Goal: Book appointment/travel/reservation

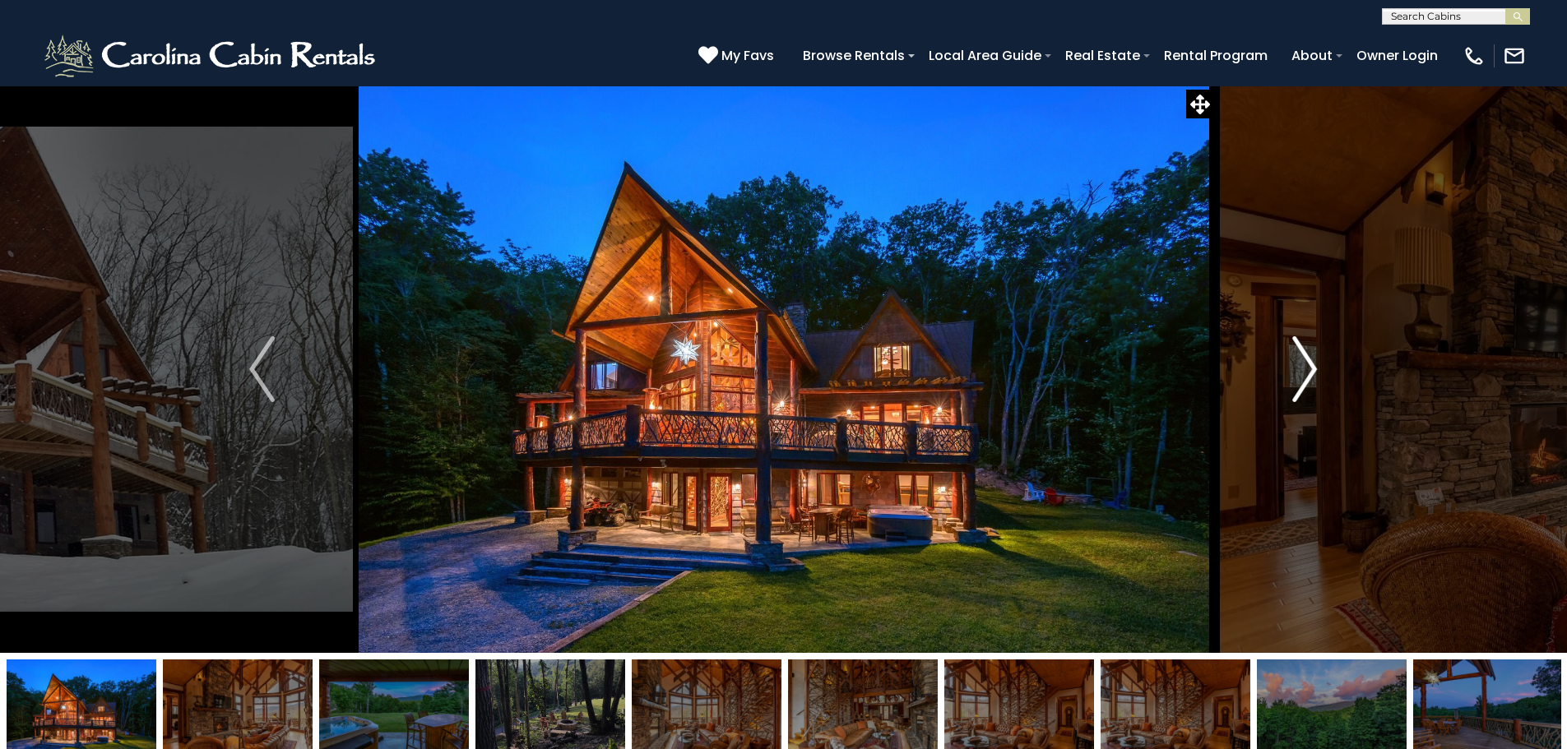
click at [1313, 364] on img "Next" at bounding box center [1304, 369] width 25 height 66
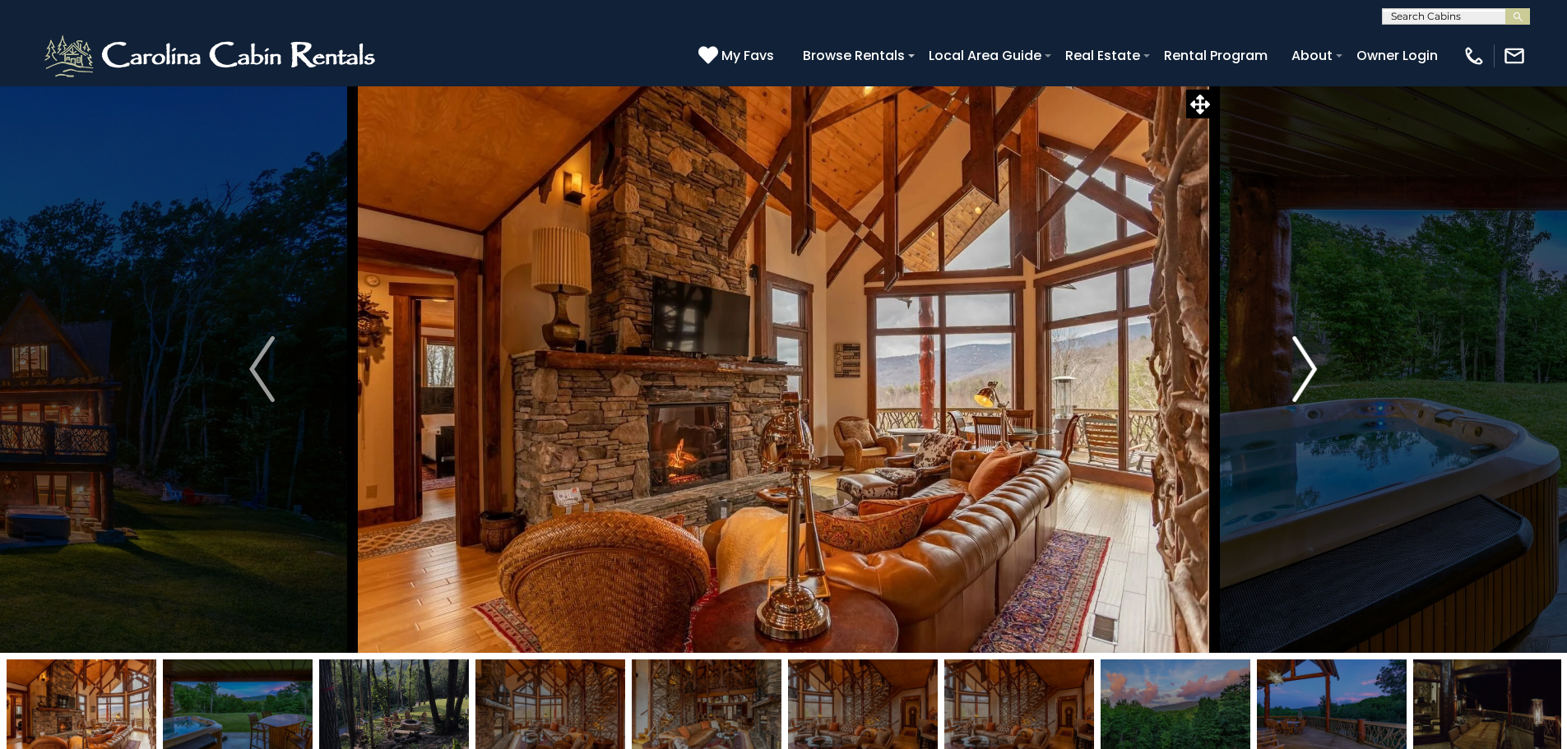
click at [1313, 364] on img "Next" at bounding box center [1304, 369] width 25 height 66
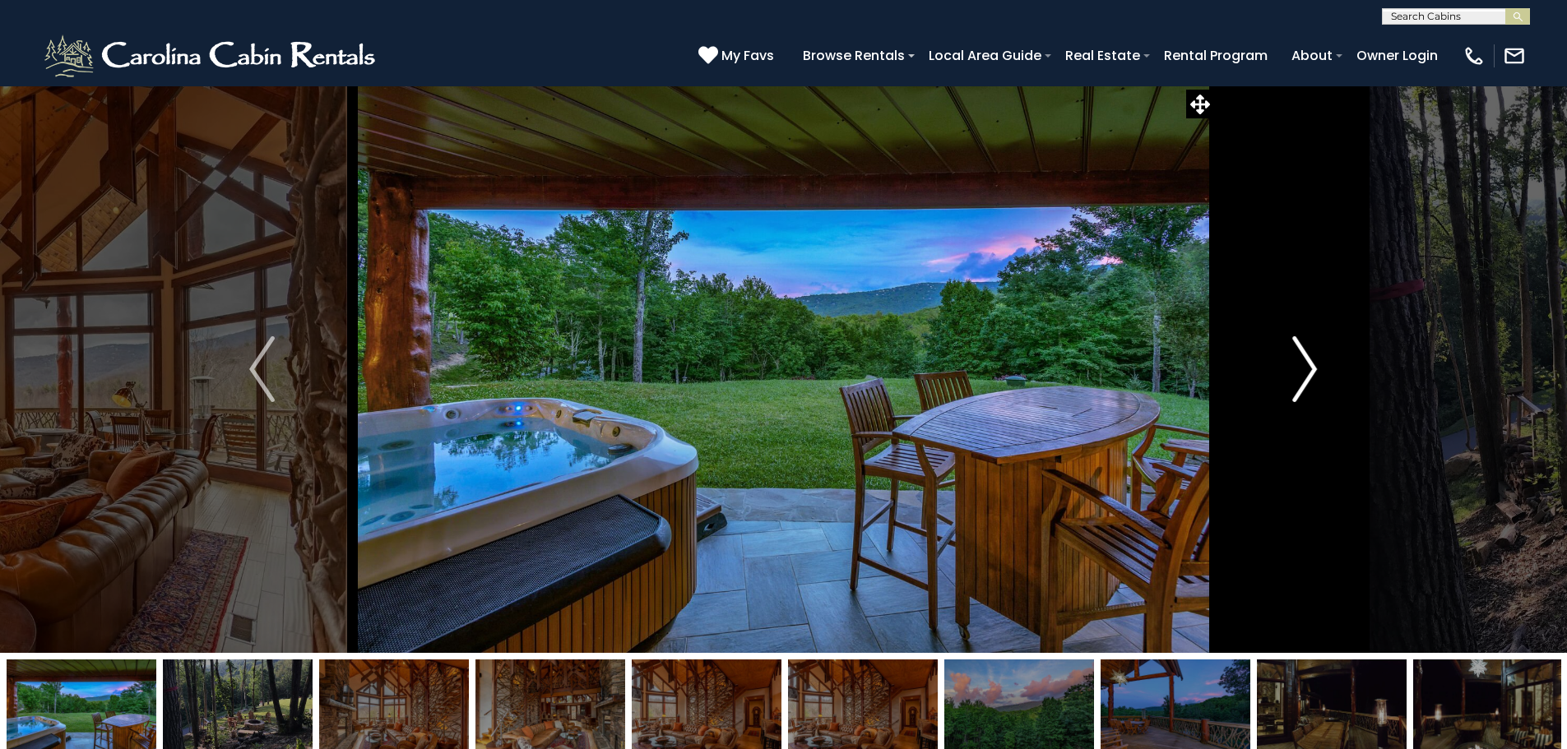
click at [1313, 364] on img "Next" at bounding box center [1304, 369] width 25 height 66
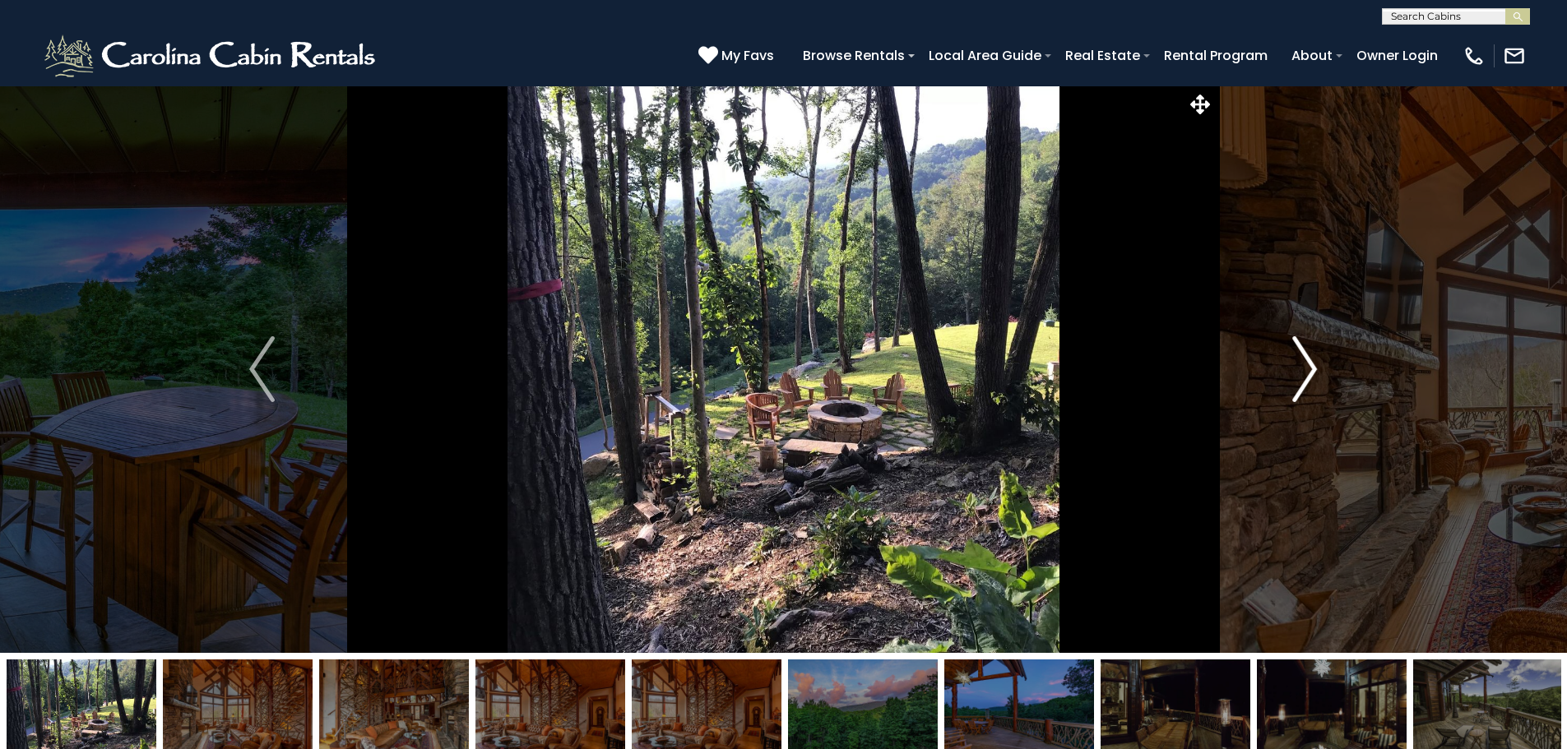
click at [1316, 367] on img "Next" at bounding box center [1304, 369] width 25 height 66
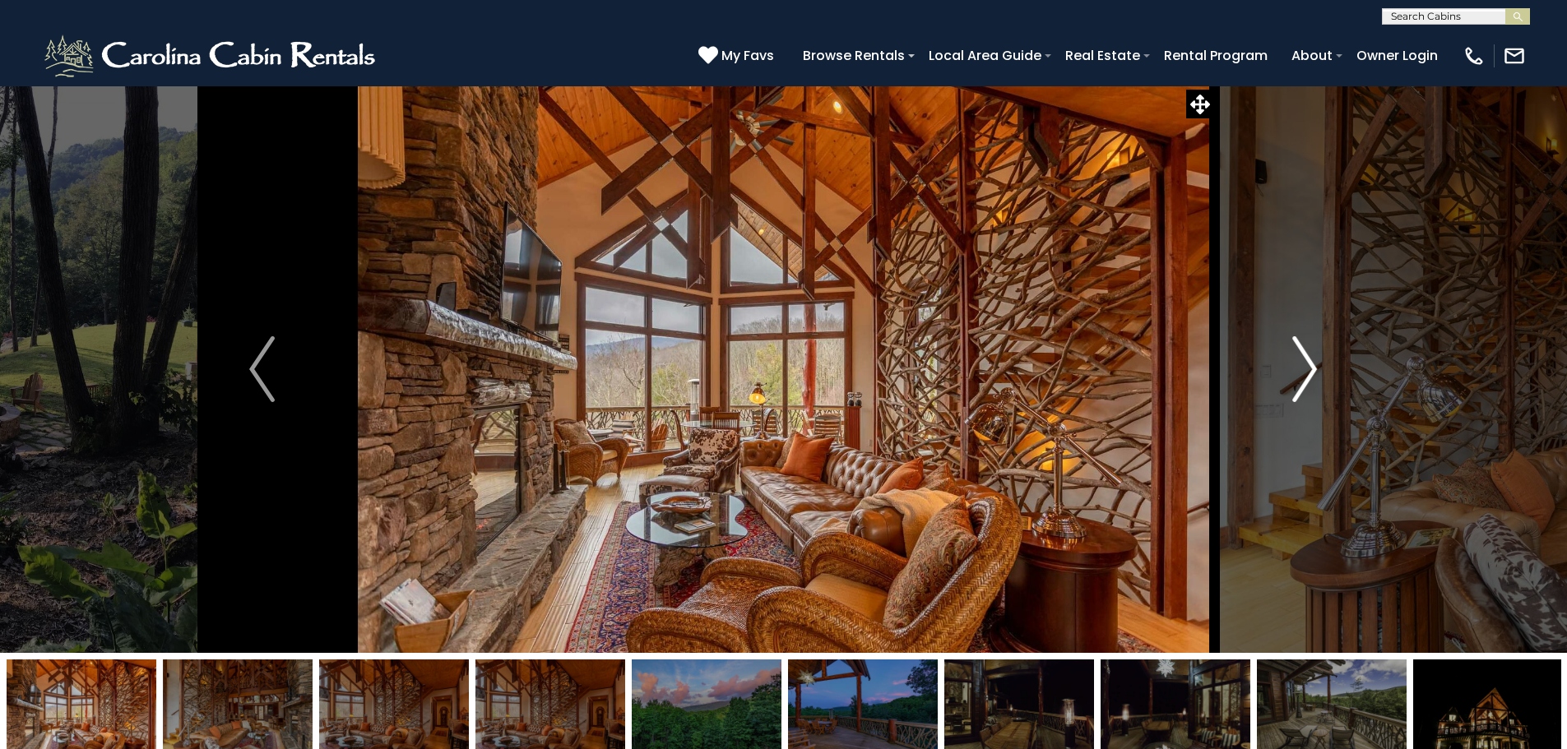
click at [1312, 370] on img "Next" at bounding box center [1304, 369] width 25 height 66
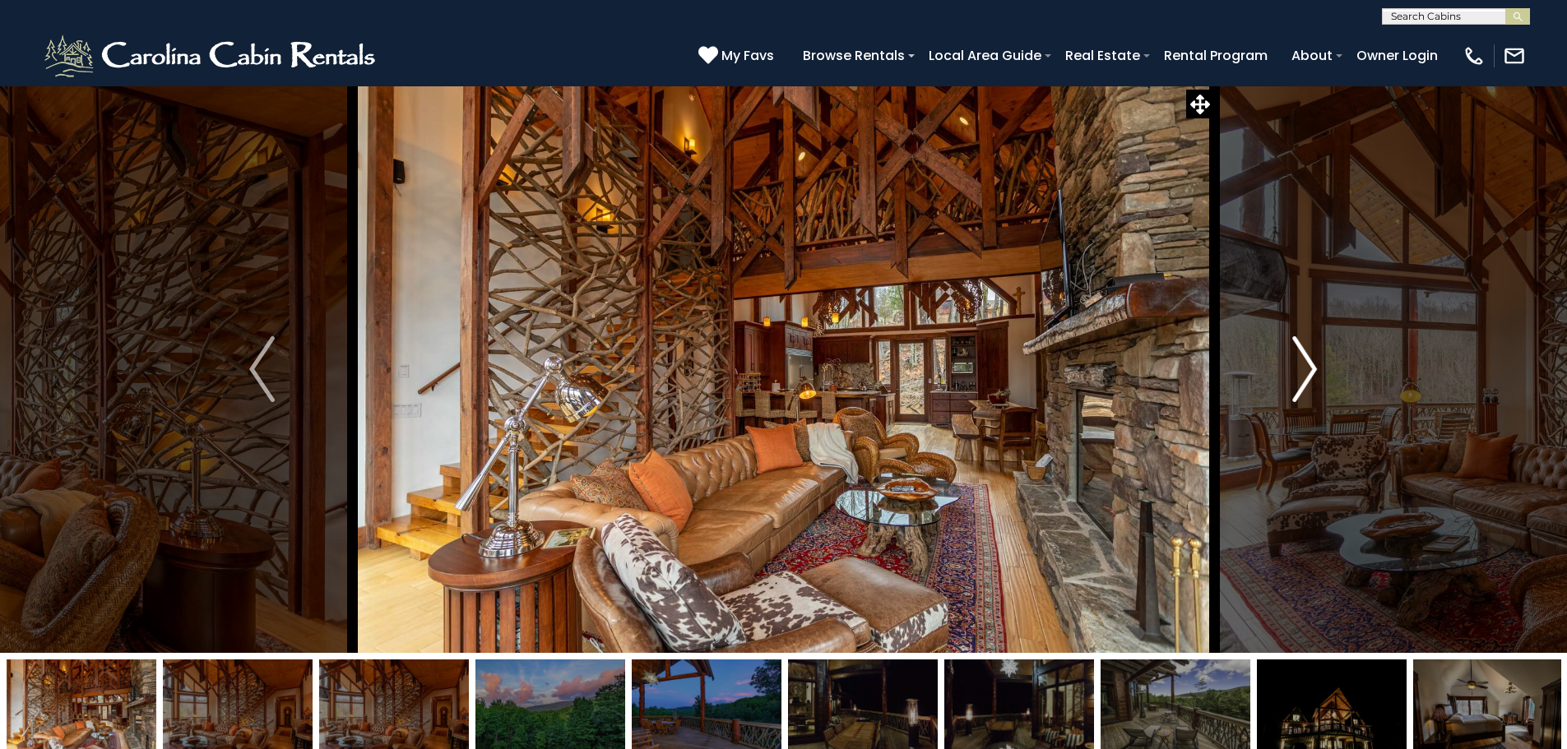
click at [1312, 370] on img "Next" at bounding box center [1304, 369] width 25 height 66
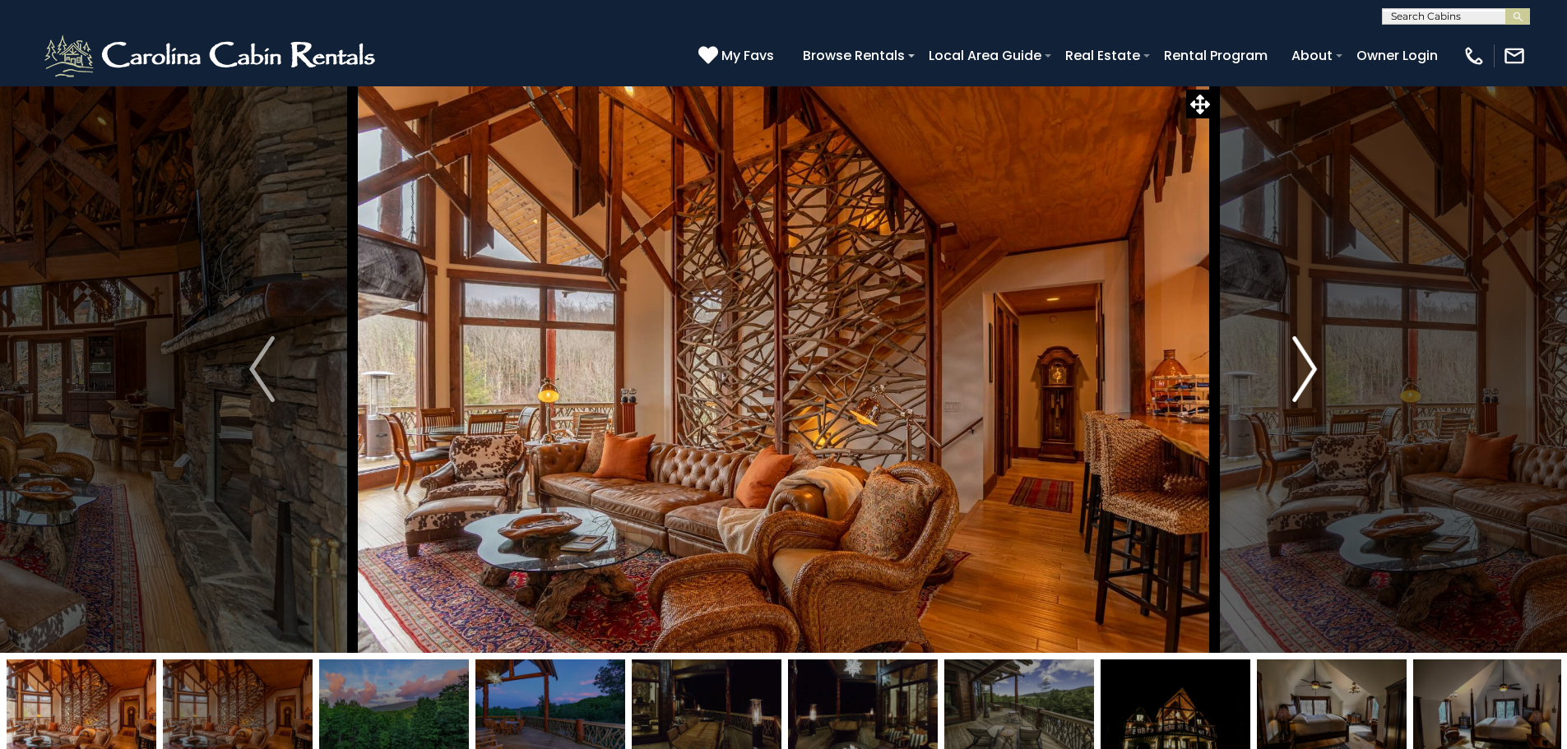
click at [1312, 370] on img "Next" at bounding box center [1304, 369] width 25 height 66
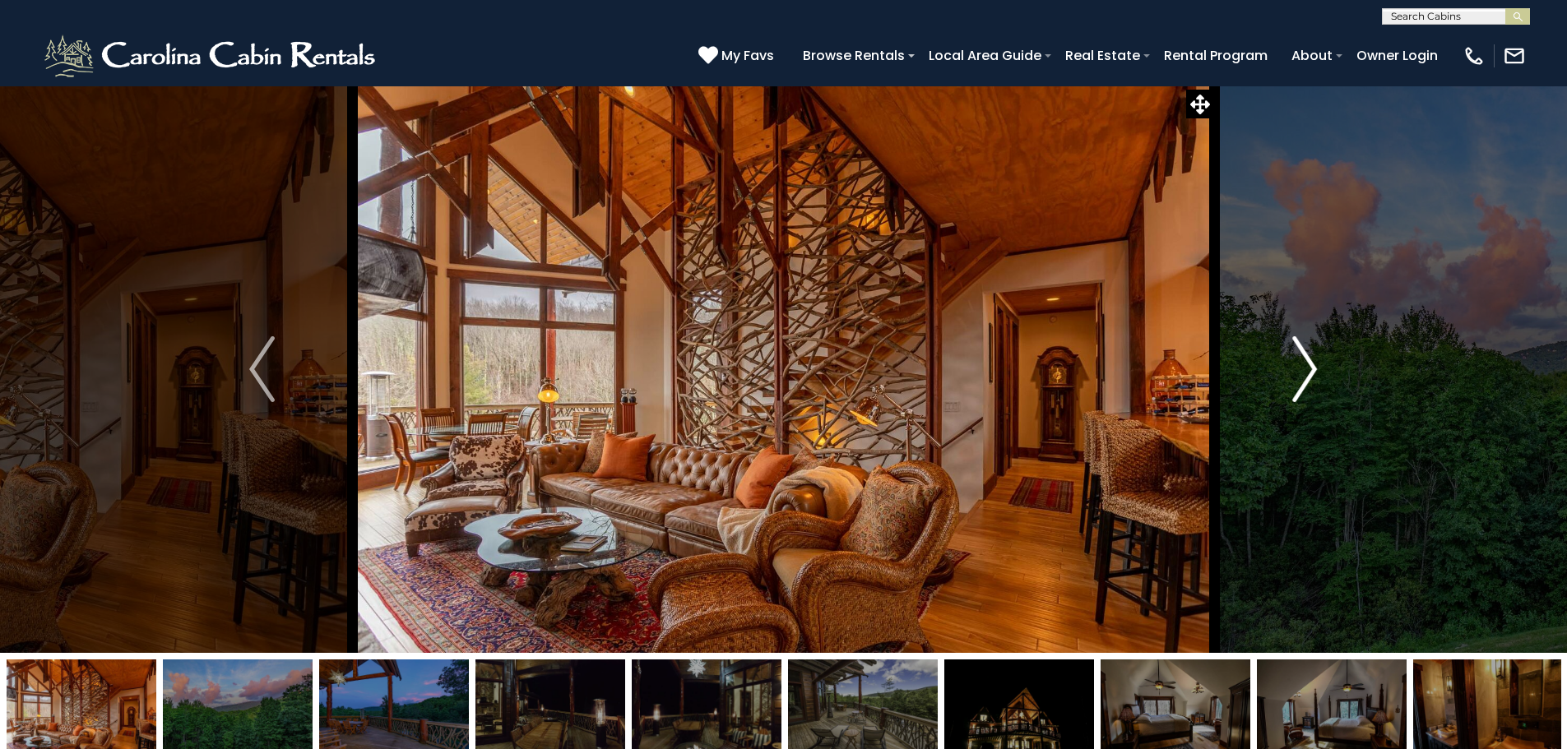
click at [1312, 370] on img "Next" at bounding box center [1304, 369] width 25 height 66
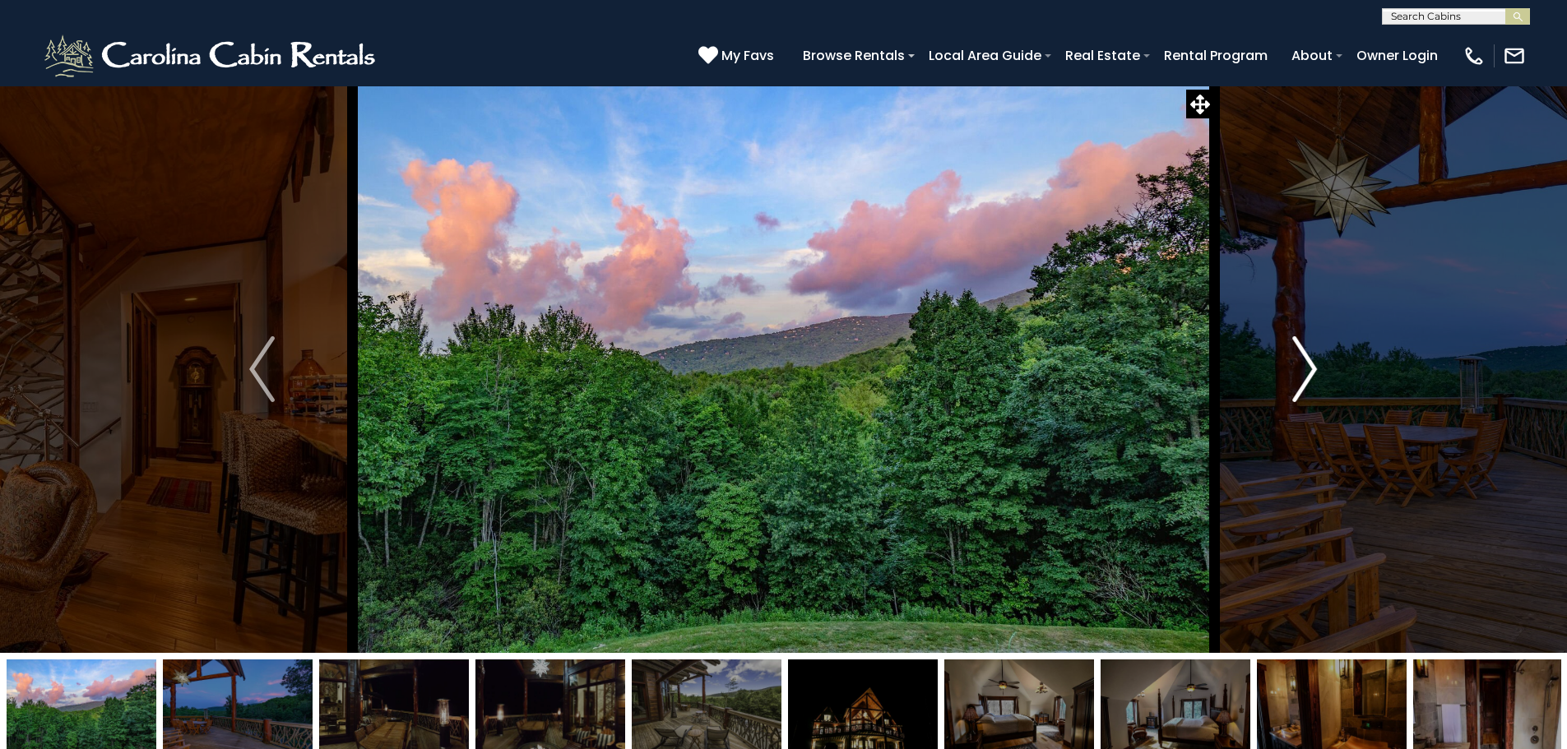
click at [1312, 370] on img "Next" at bounding box center [1304, 369] width 25 height 66
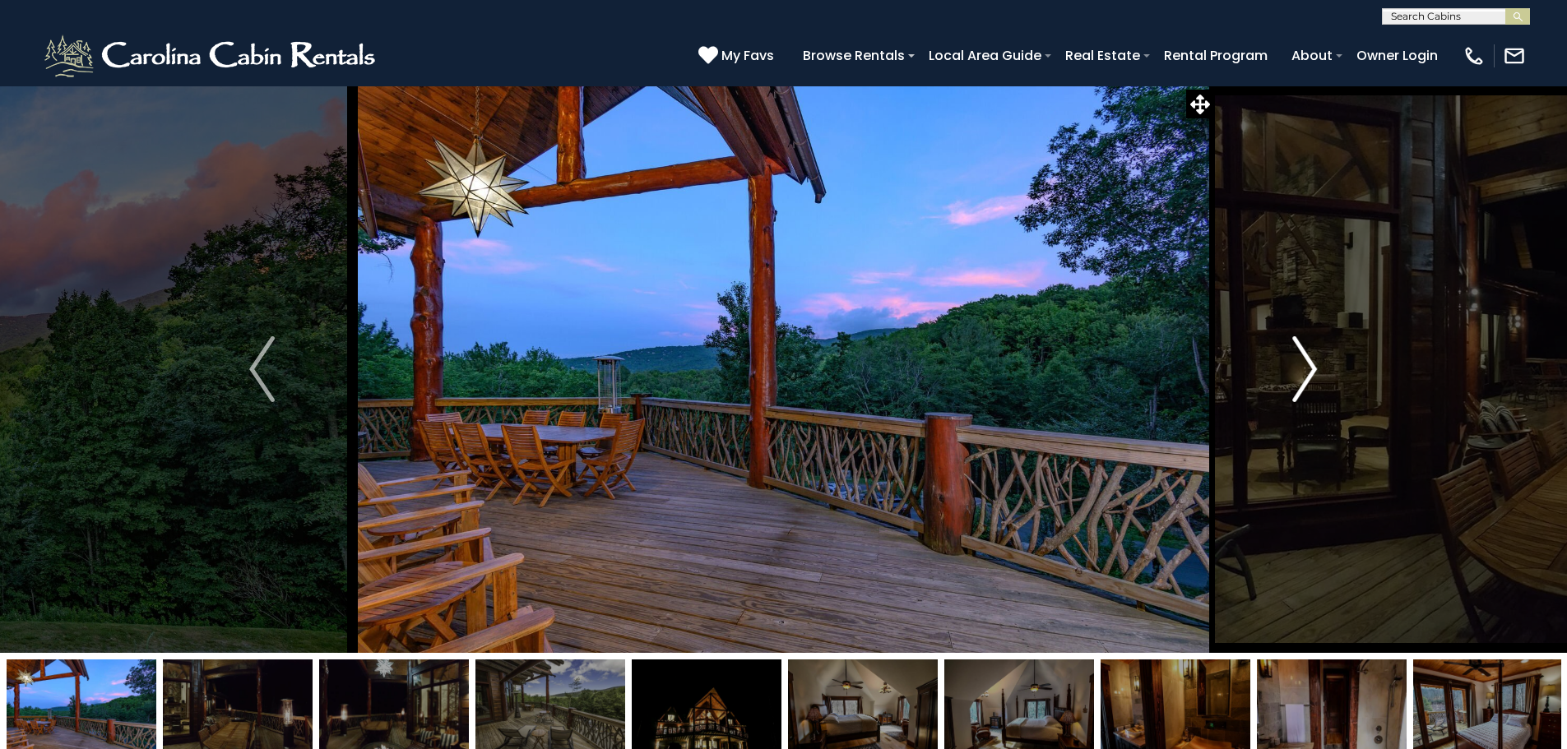
click at [1312, 370] on img "Next" at bounding box center [1304, 369] width 25 height 66
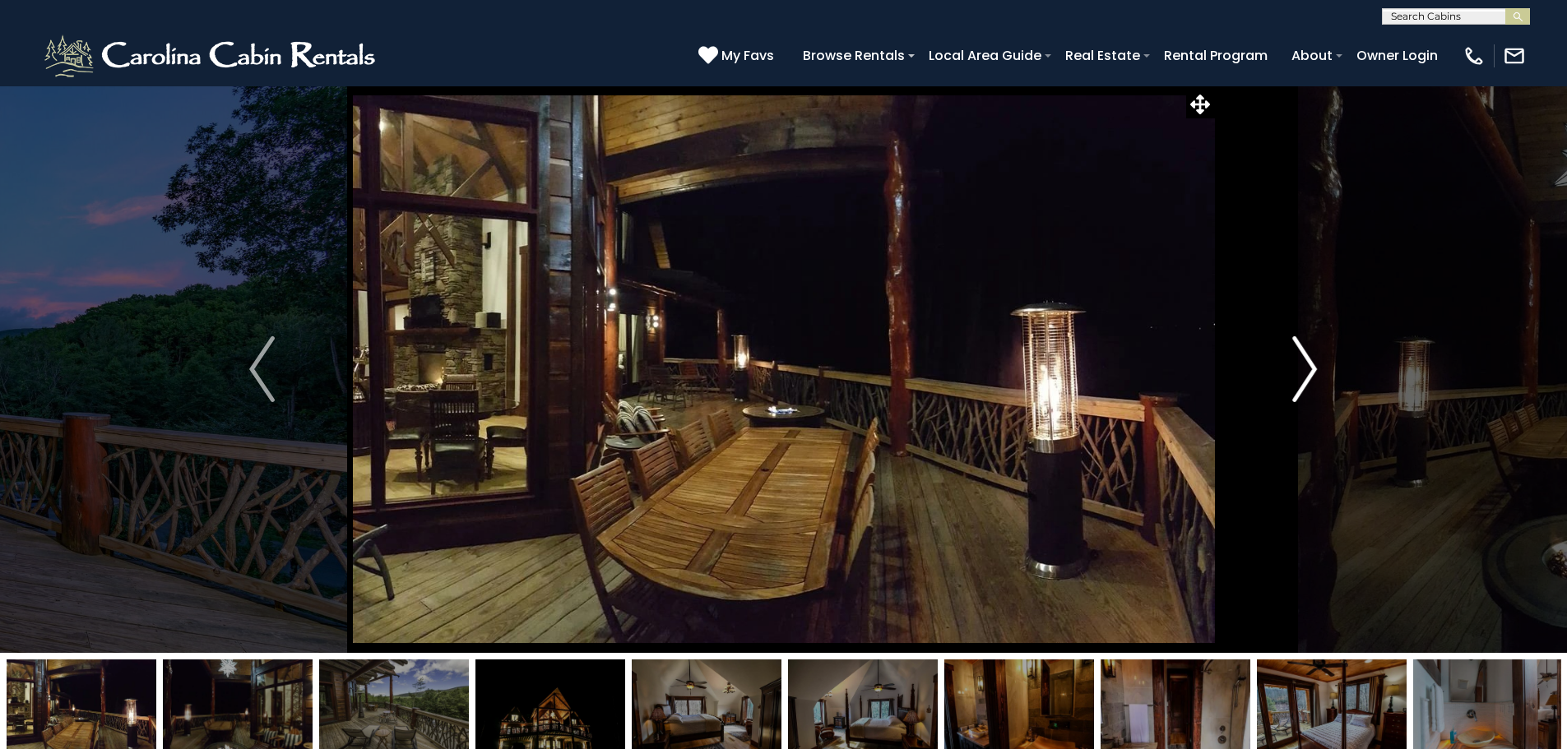
click at [1312, 370] on img "Next" at bounding box center [1304, 369] width 25 height 66
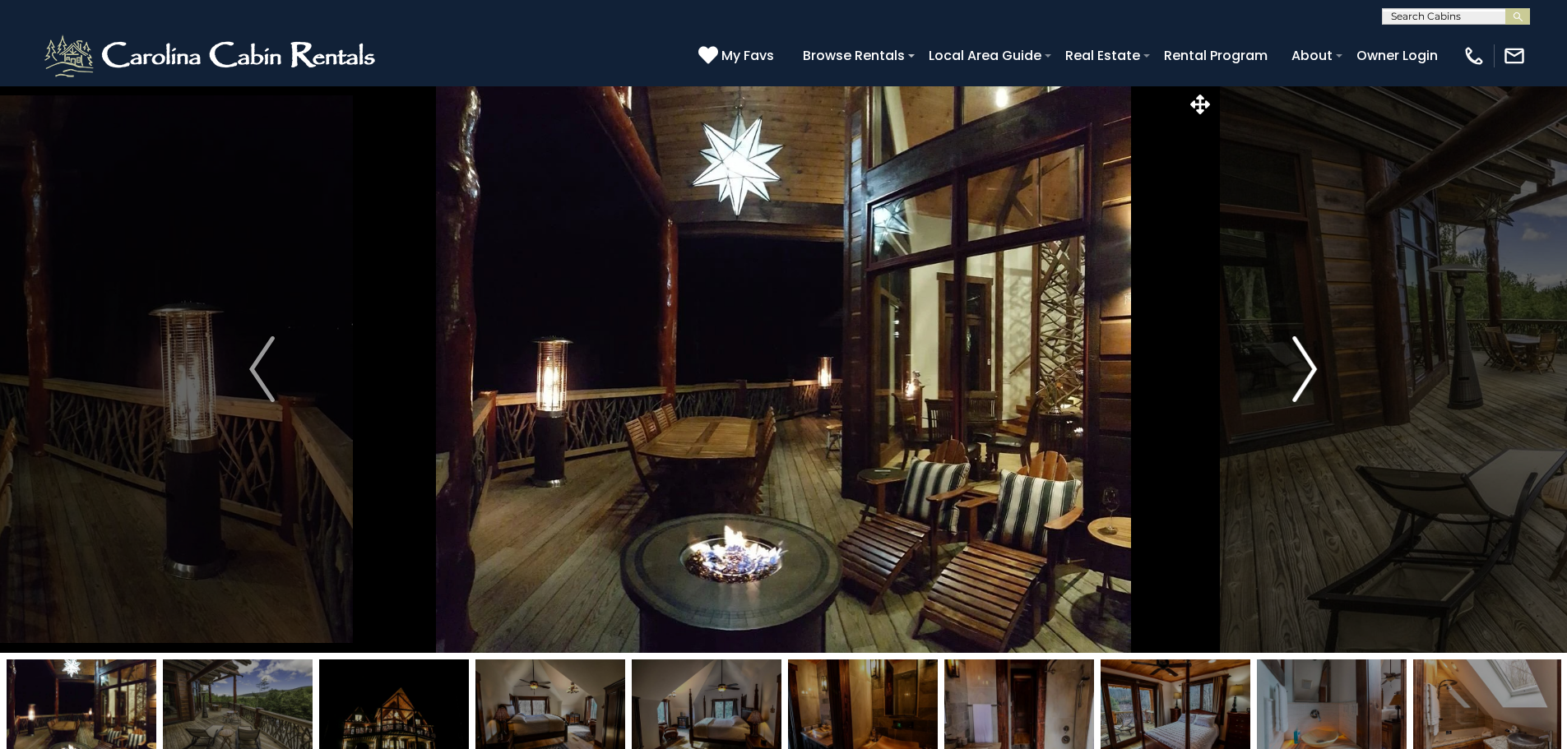
click at [1312, 370] on img "Next" at bounding box center [1304, 369] width 25 height 66
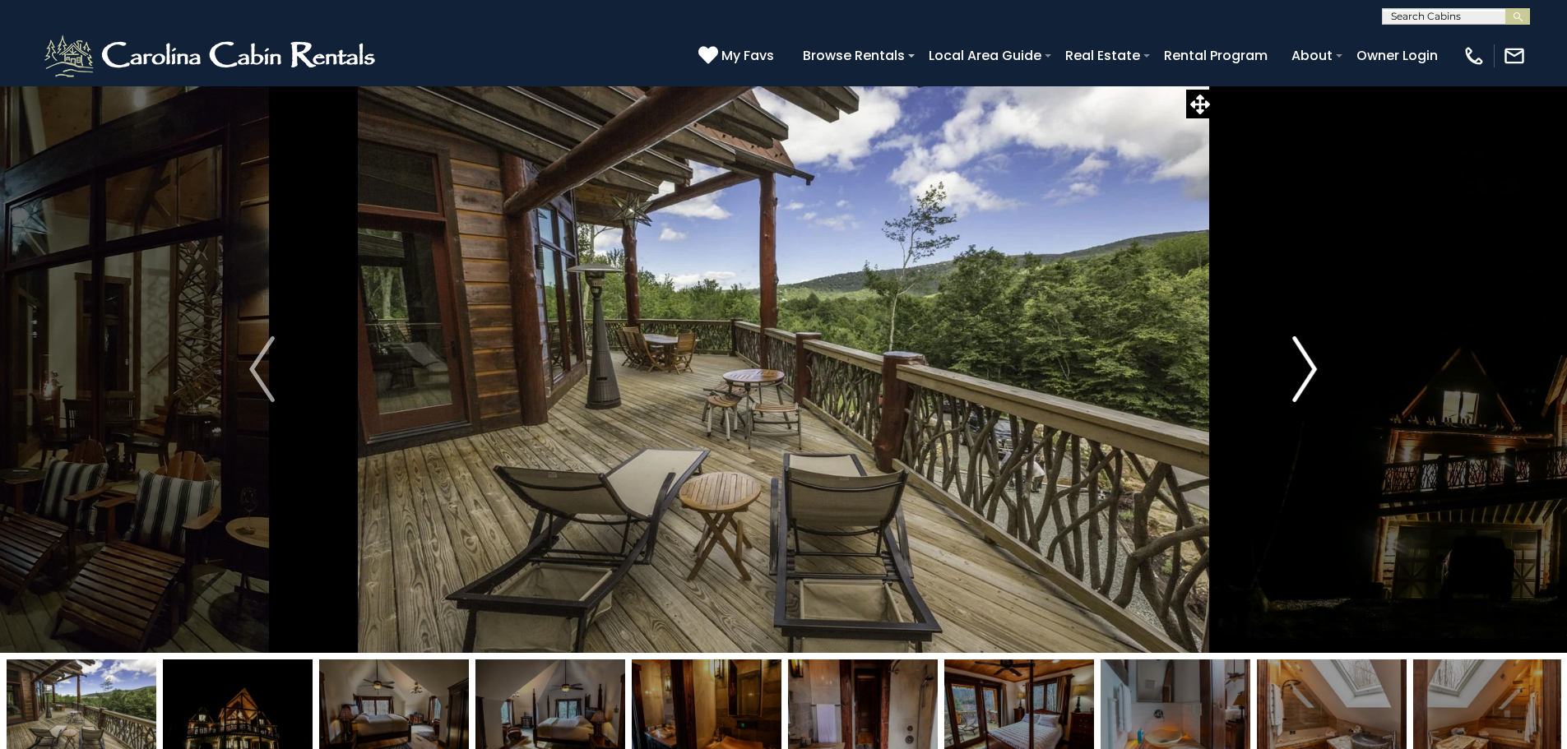
click at [1312, 370] on img "Next" at bounding box center [1304, 369] width 25 height 66
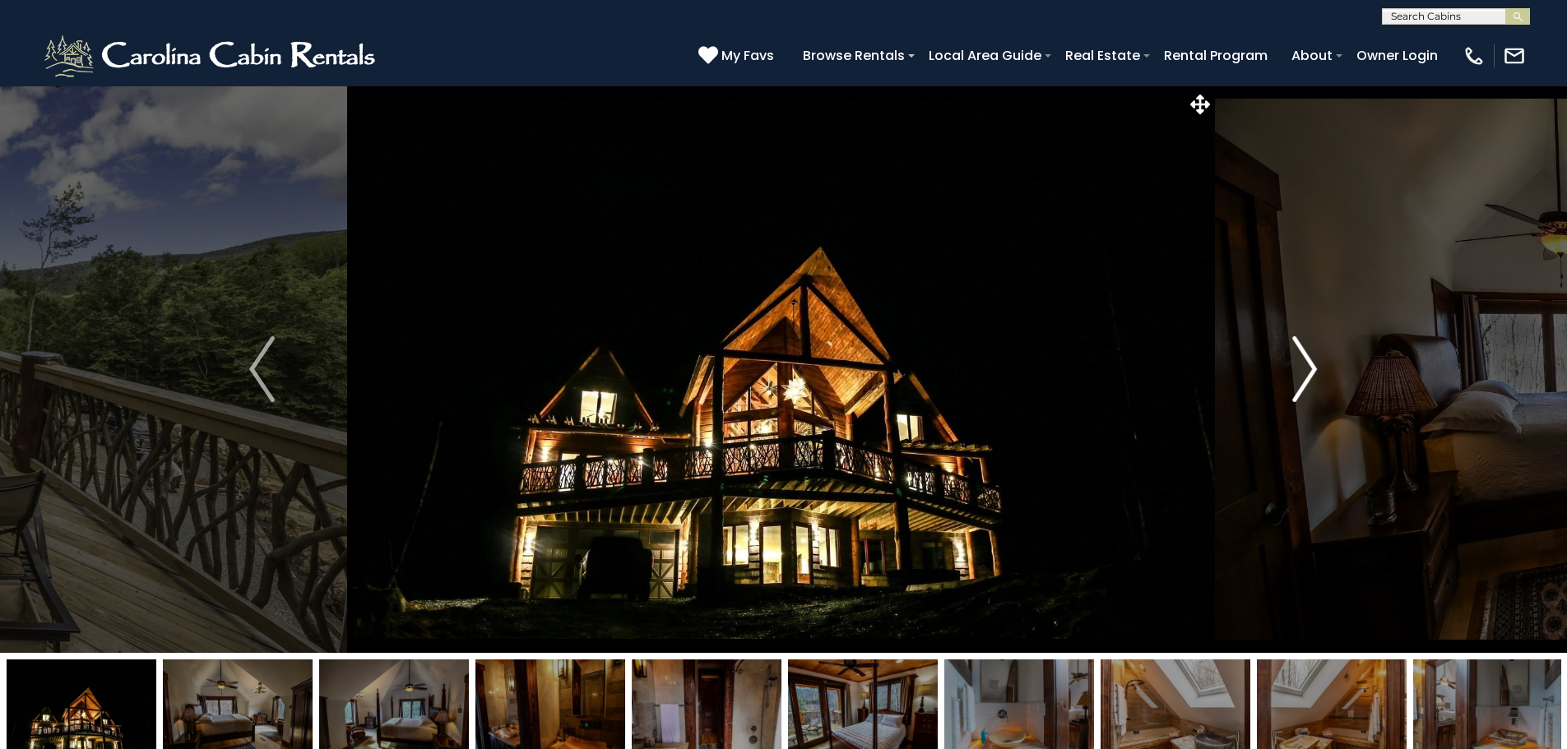
click at [1312, 370] on img "Next" at bounding box center [1304, 369] width 25 height 66
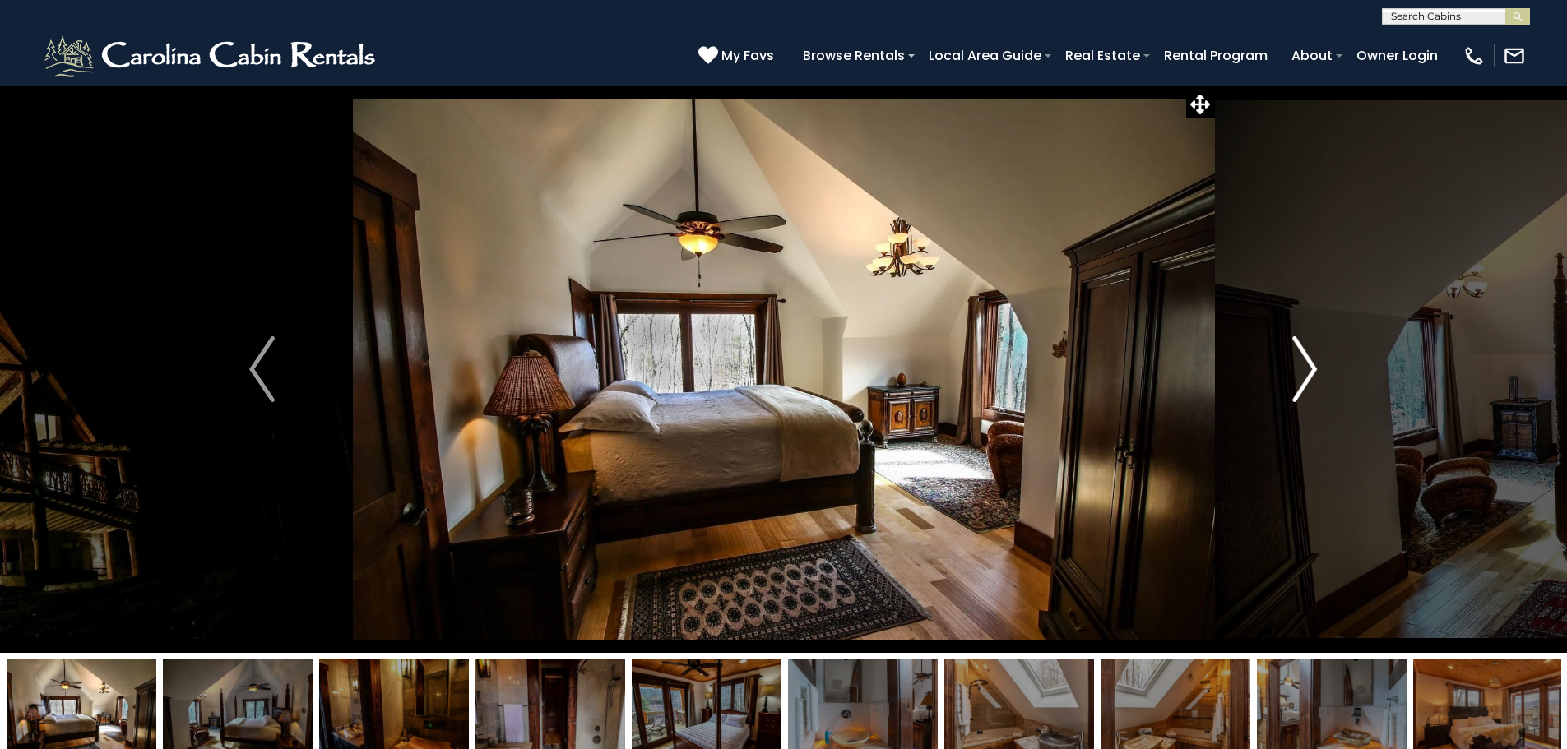
click at [1312, 370] on img "Next" at bounding box center [1304, 369] width 25 height 66
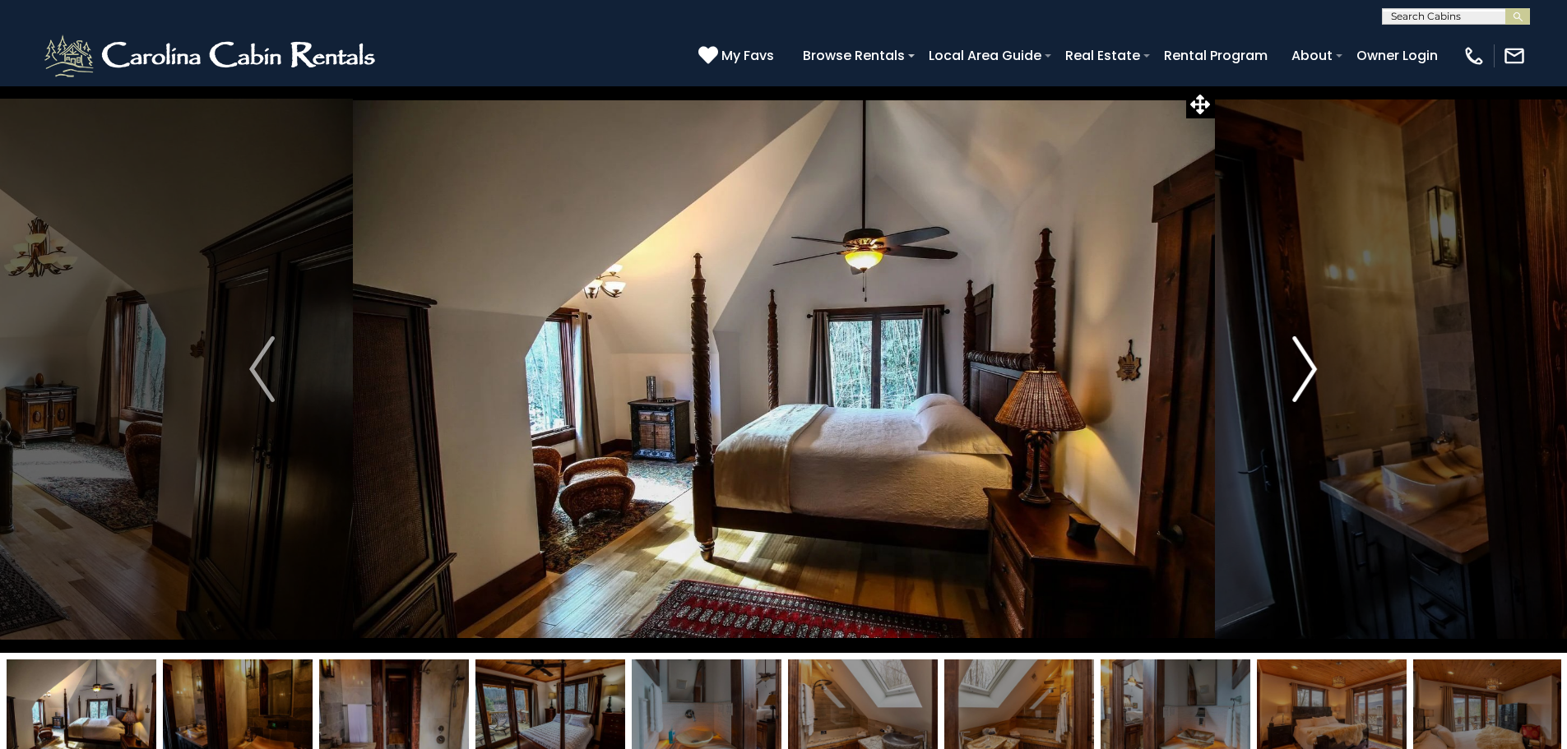
click at [1312, 370] on img "Next" at bounding box center [1304, 369] width 25 height 66
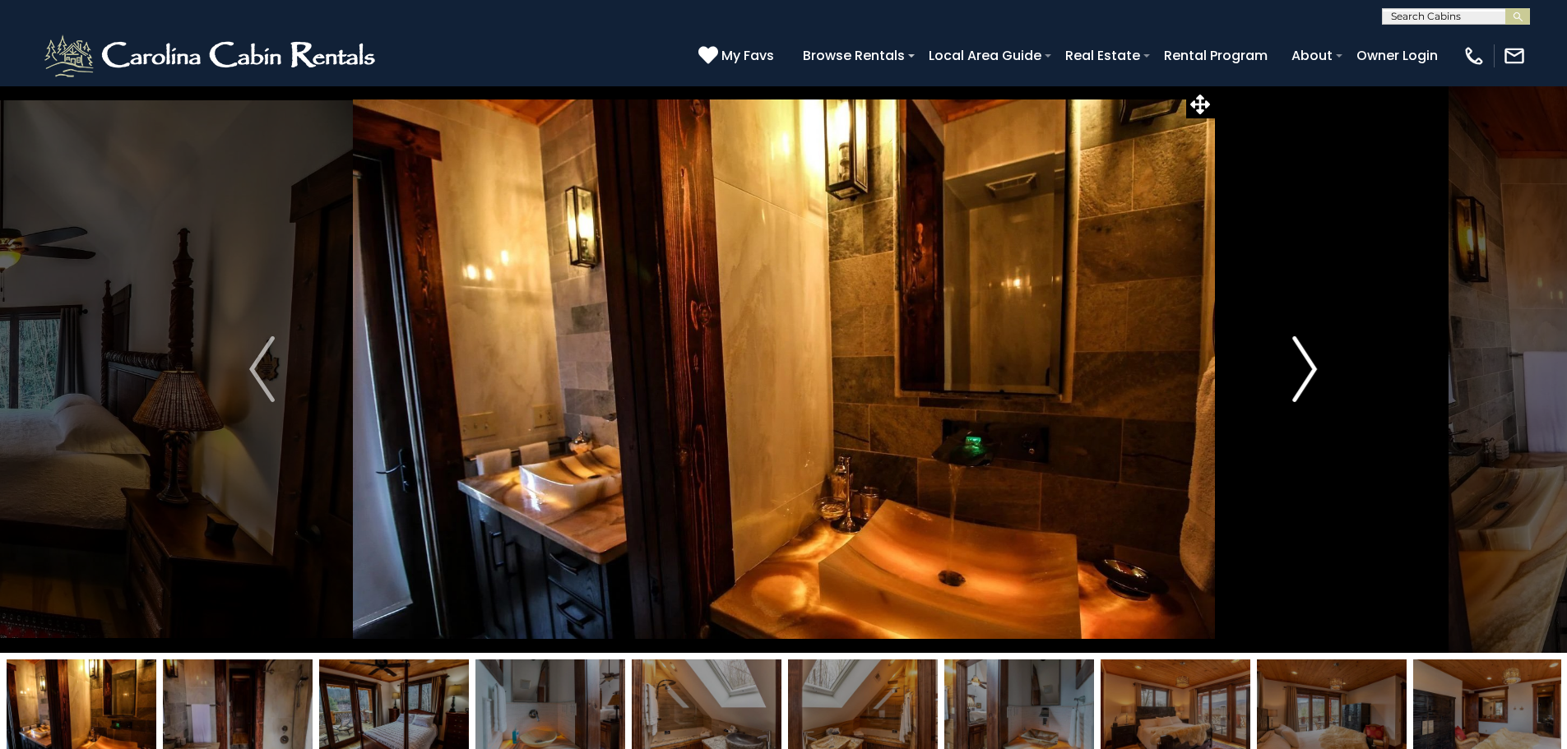
click at [1312, 370] on img "Next" at bounding box center [1304, 369] width 25 height 66
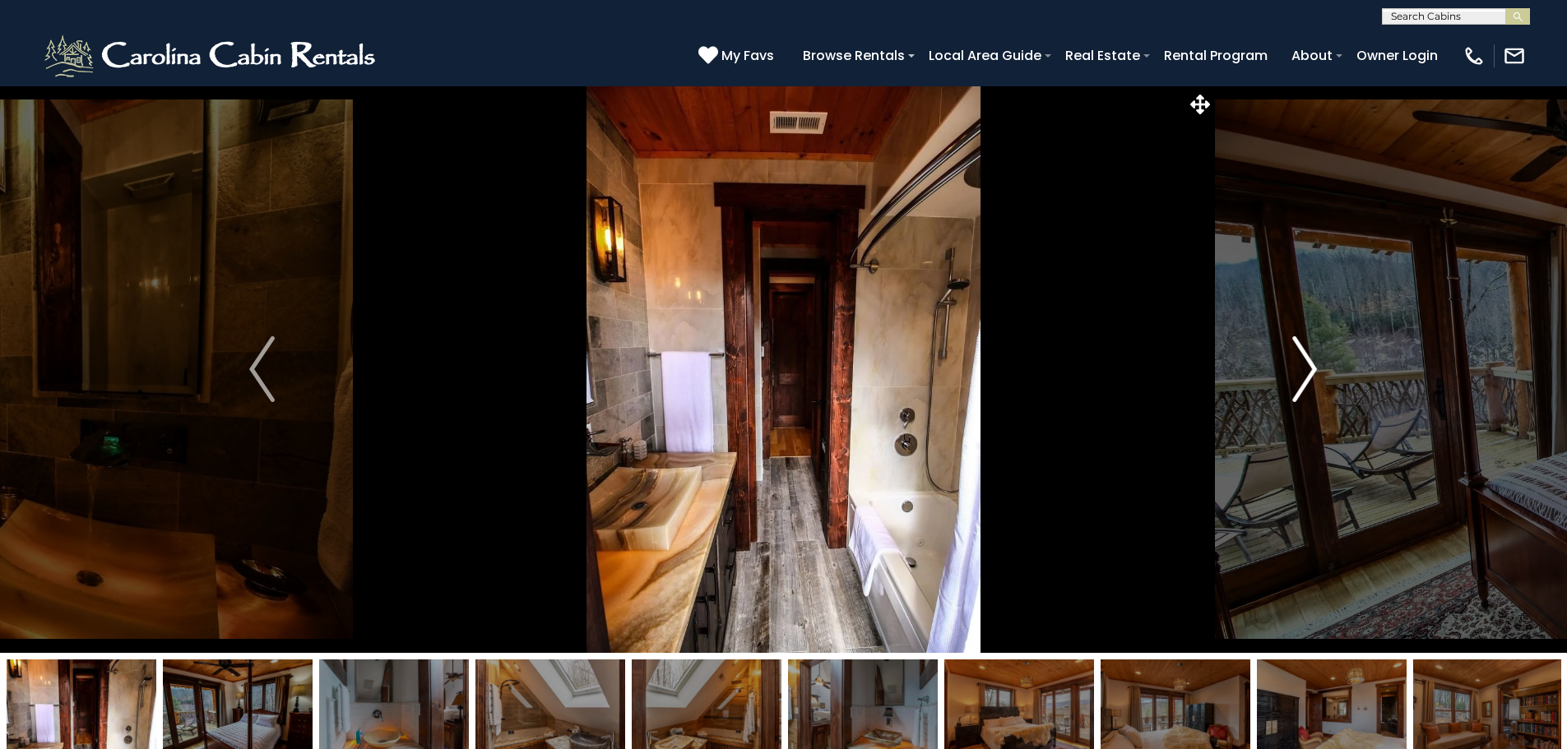
click at [1312, 370] on img "Next" at bounding box center [1304, 369] width 25 height 66
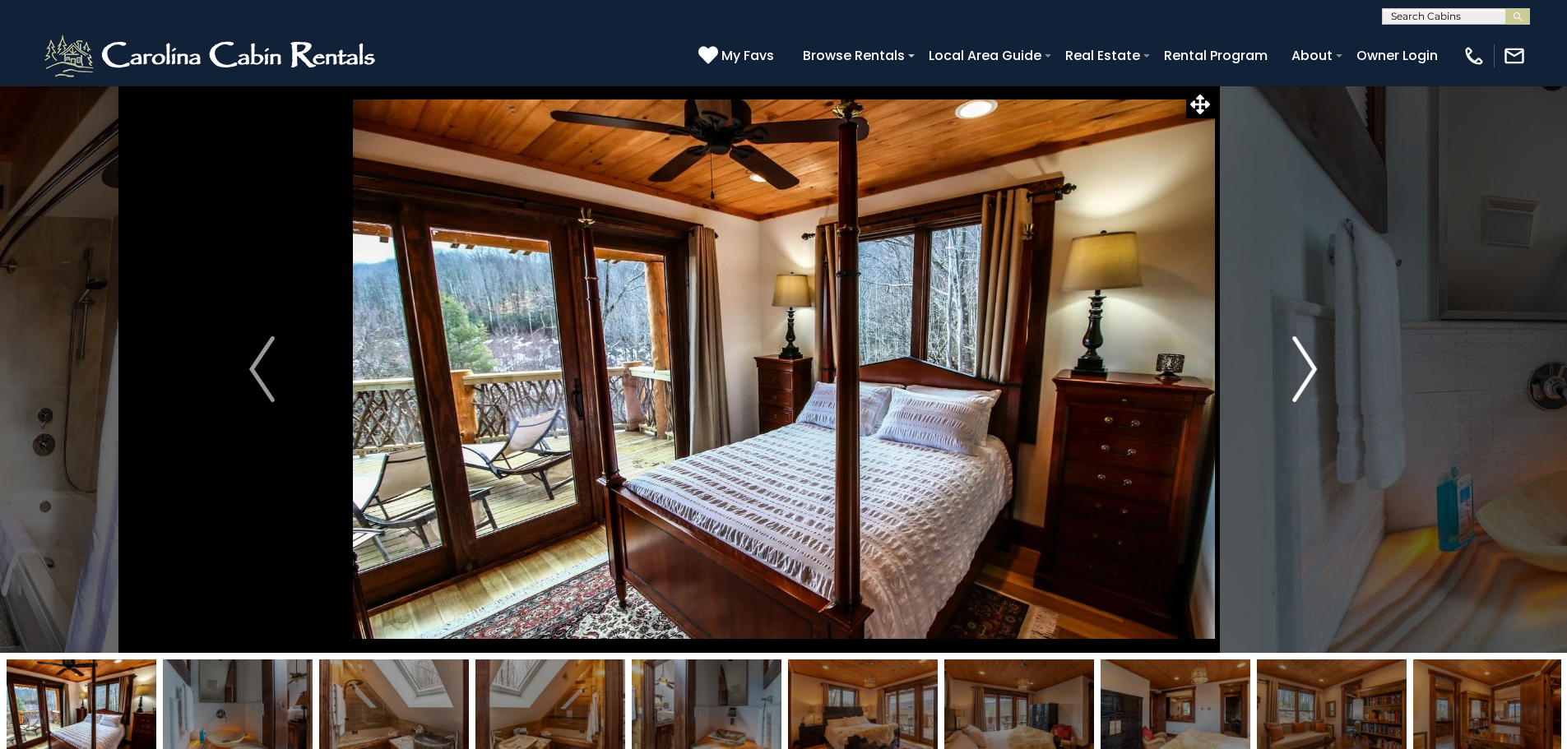
click at [1312, 370] on img "Next" at bounding box center [1304, 369] width 25 height 66
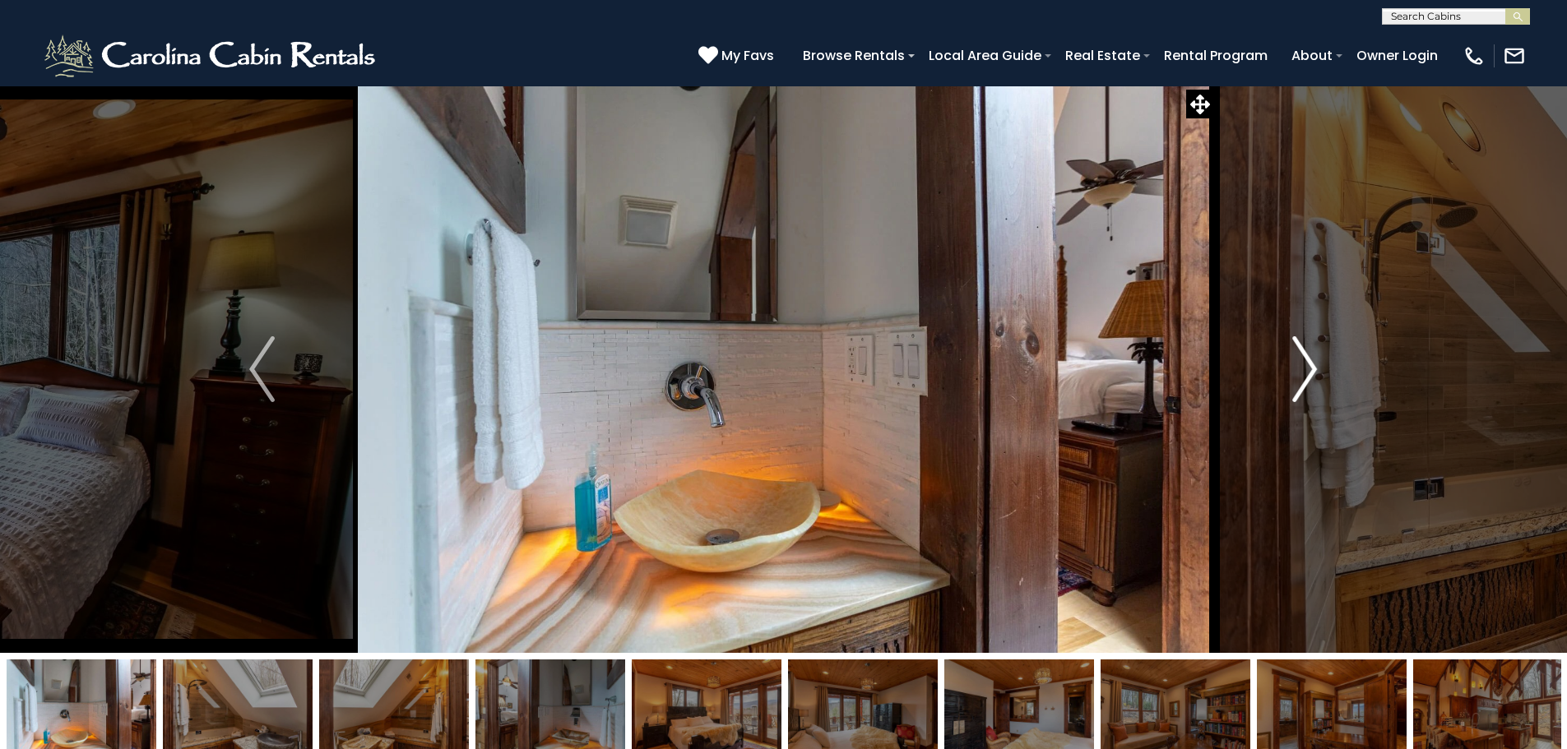
click at [1312, 370] on img "Next" at bounding box center [1304, 369] width 25 height 66
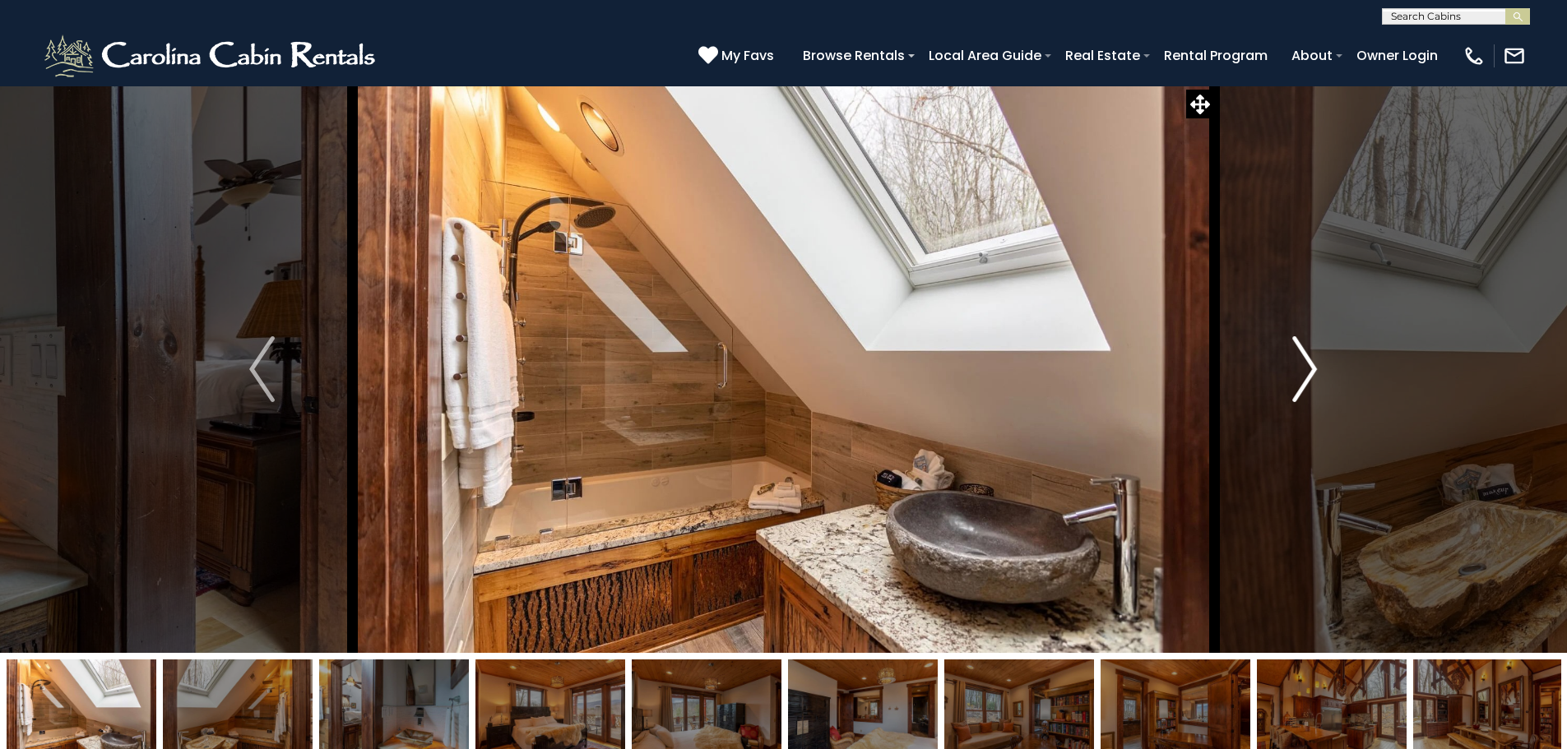
click at [1312, 370] on img "Next" at bounding box center [1304, 369] width 25 height 66
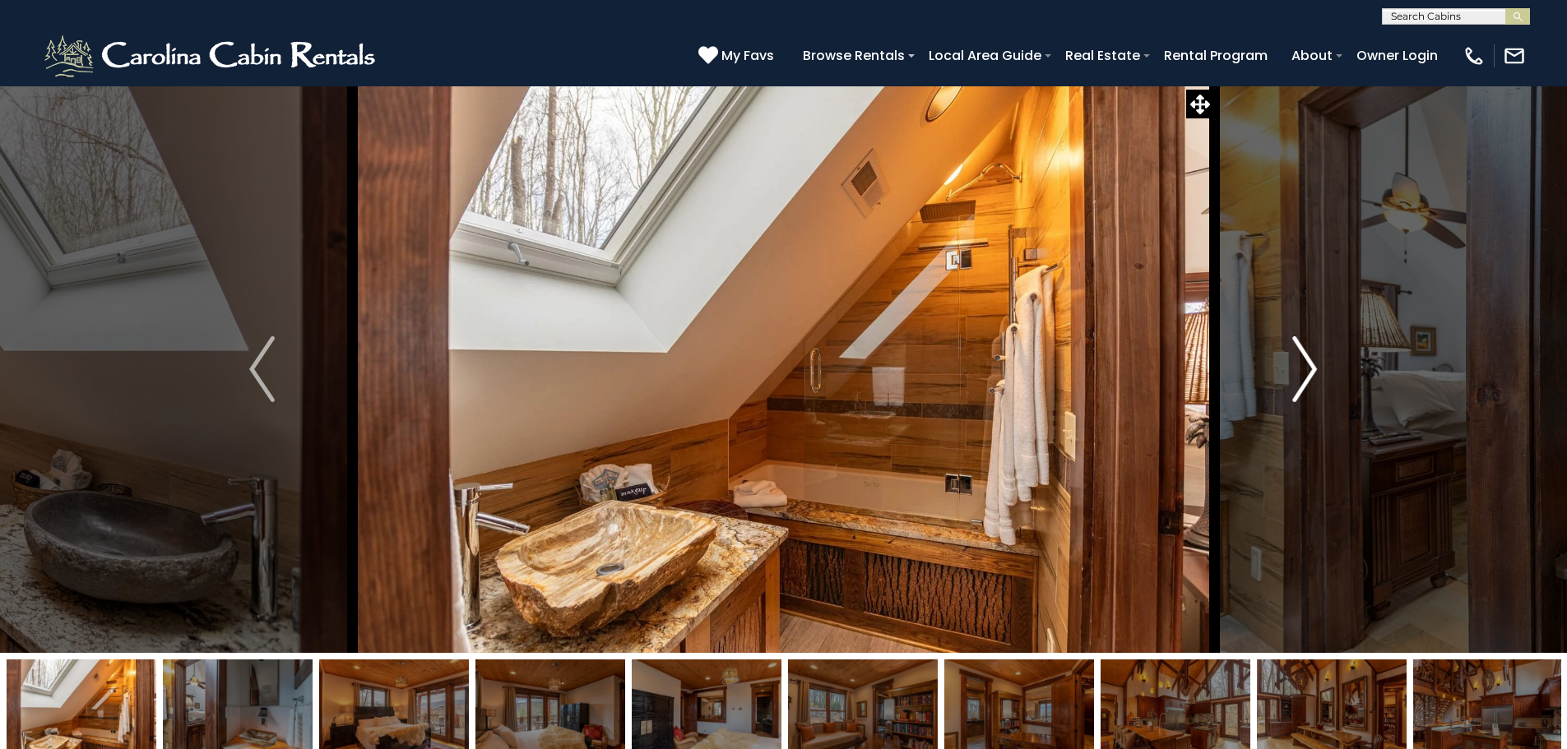
click at [1312, 370] on img "Next" at bounding box center [1304, 369] width 25 height 66
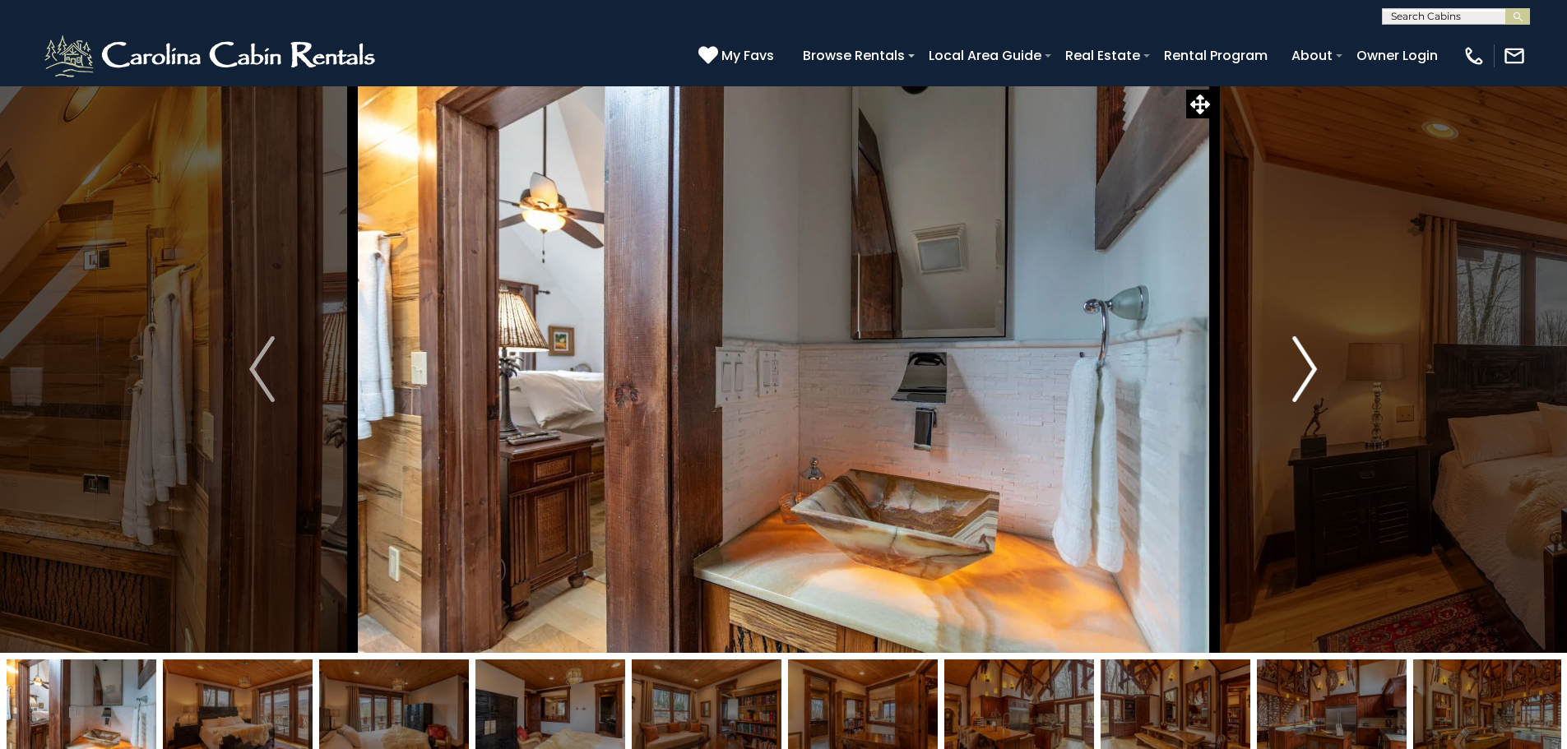
click at [1312, 370] on img "Next" at bounding box center [1304, 369] width 25 height 66
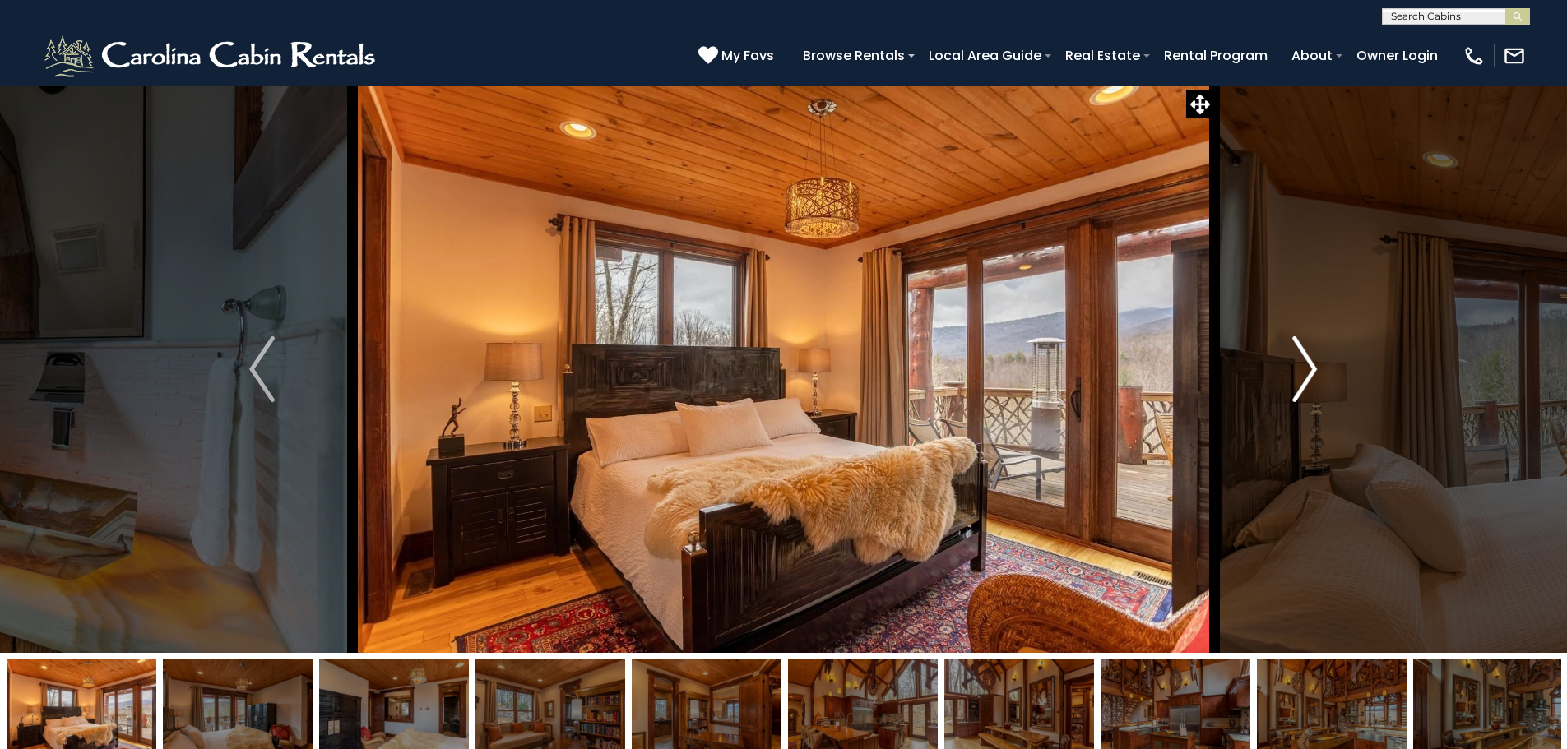
click at [1312, 370] on img "Next" at bounding box center [1304, 369] width 25 height 66
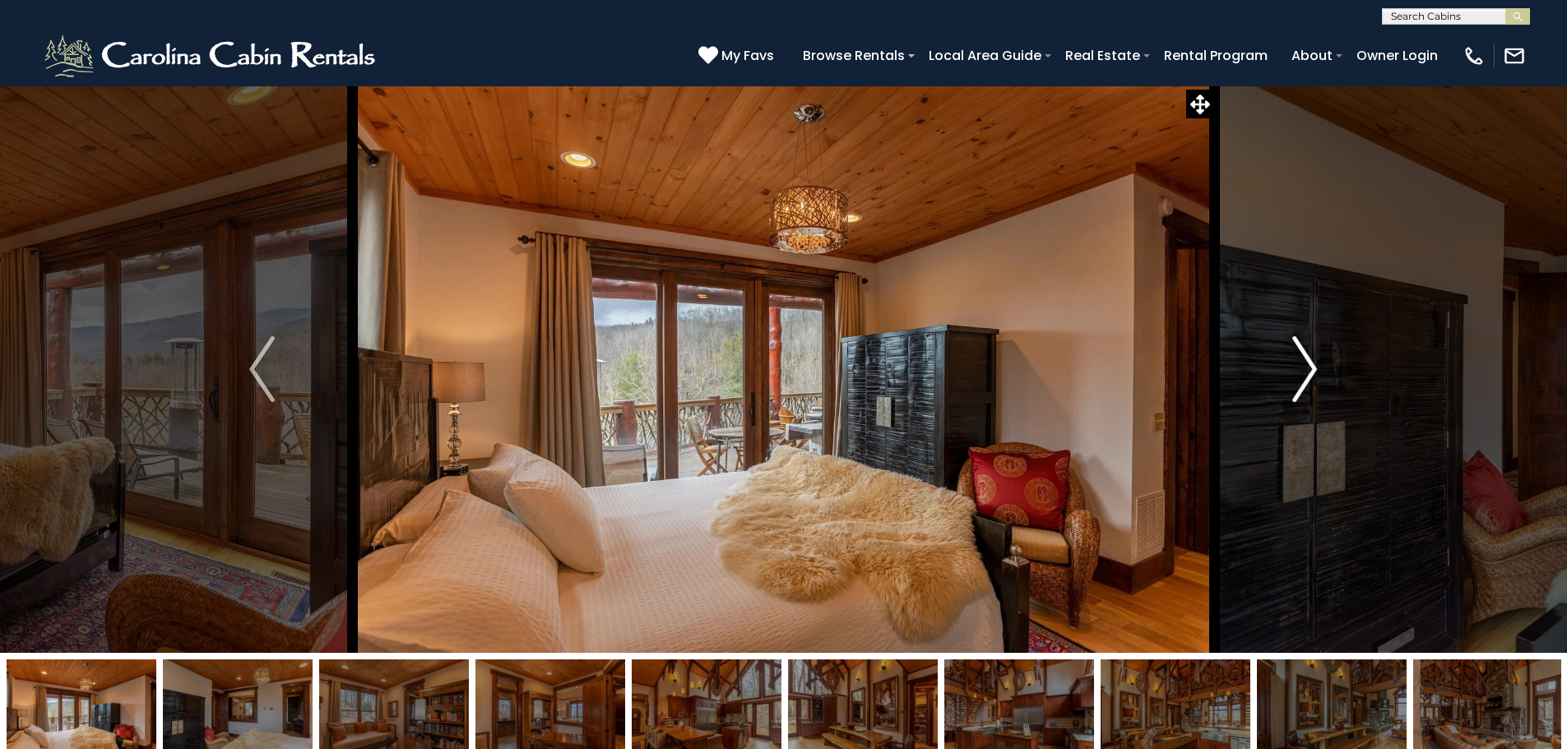
click at [1312, 370] on img "Next" at bounding box center [1304, 369] width 25 height 66
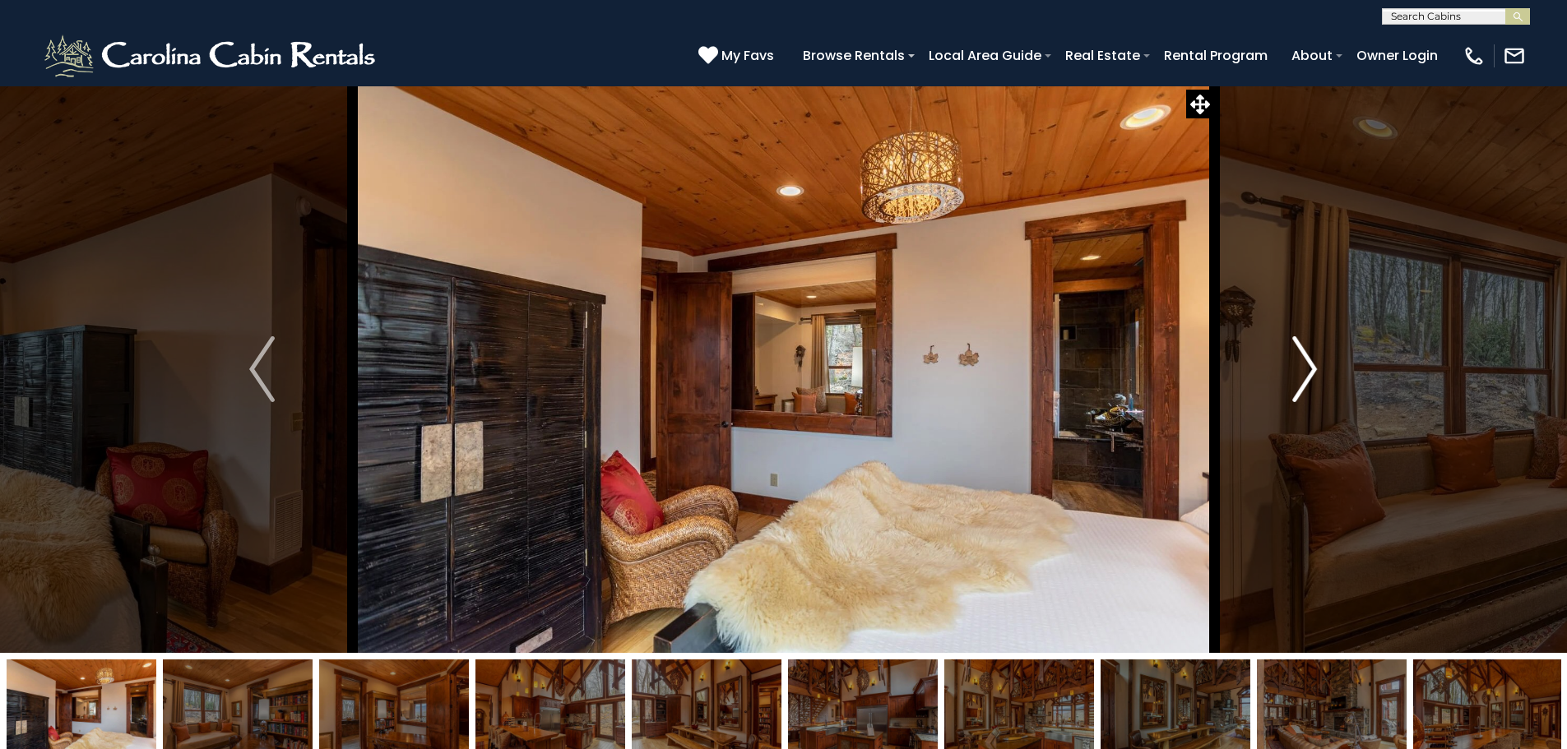
click at [1312, 370] on img "Next" at bounding box center [1304, 369] width 25 height 66
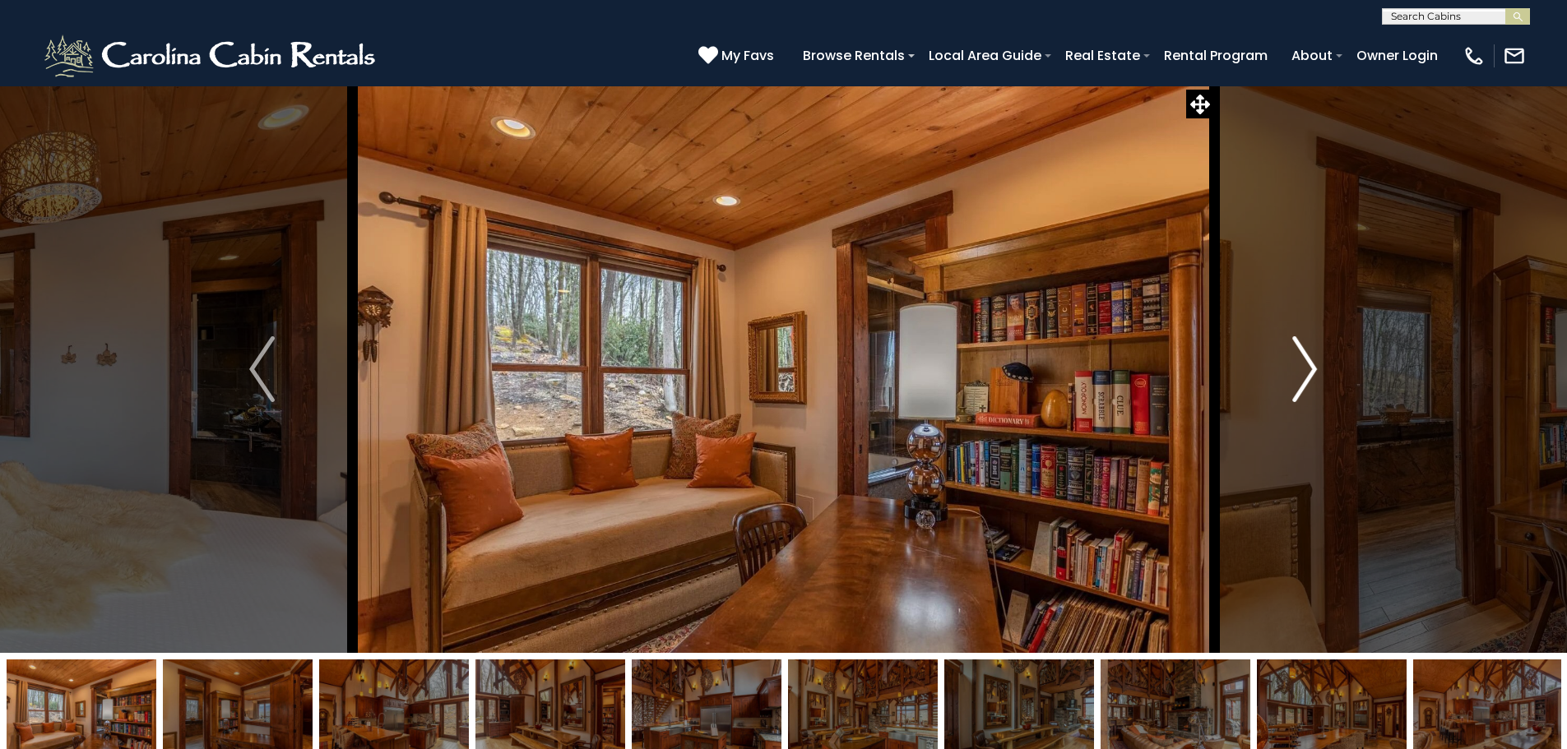
click at [1312, 370] on img "Next" at bounding box center [1304, 369] width 25 height 66
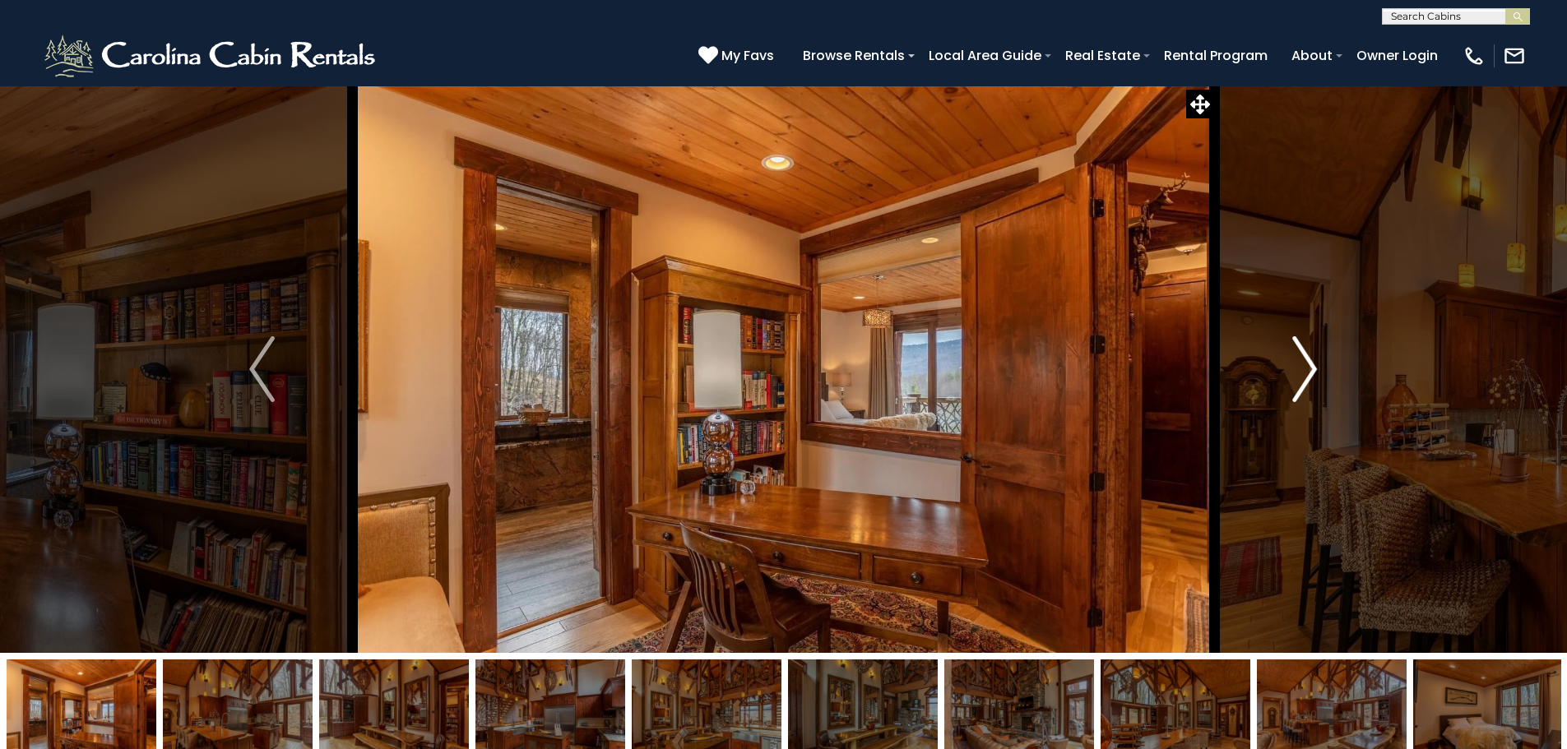
click at [1312, 370] on img "Next" at bounding box center [1304, 369] width 25 height 66
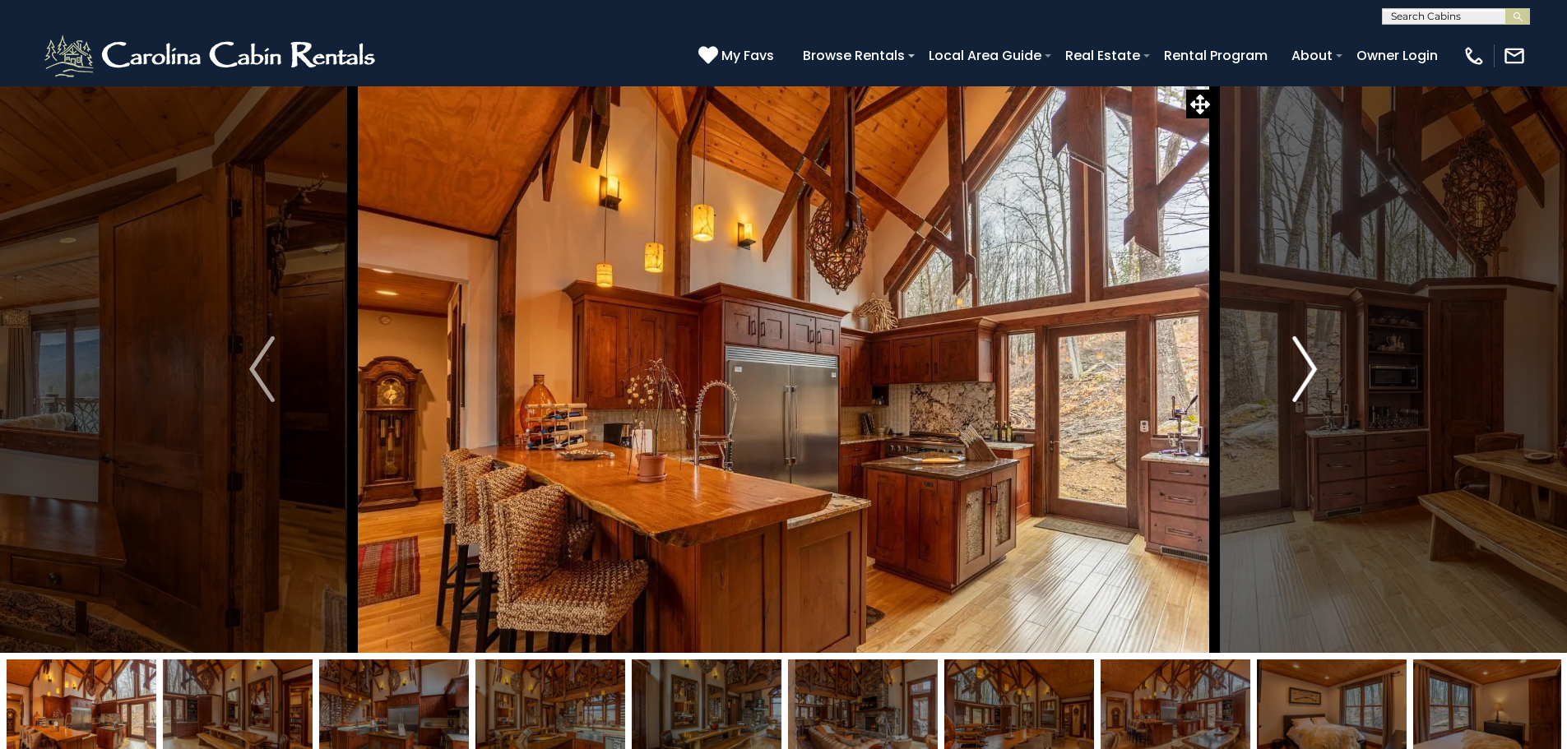
click at [1312, 370] on img "Next" at bounding box center [1304, 369] width 25 height 66
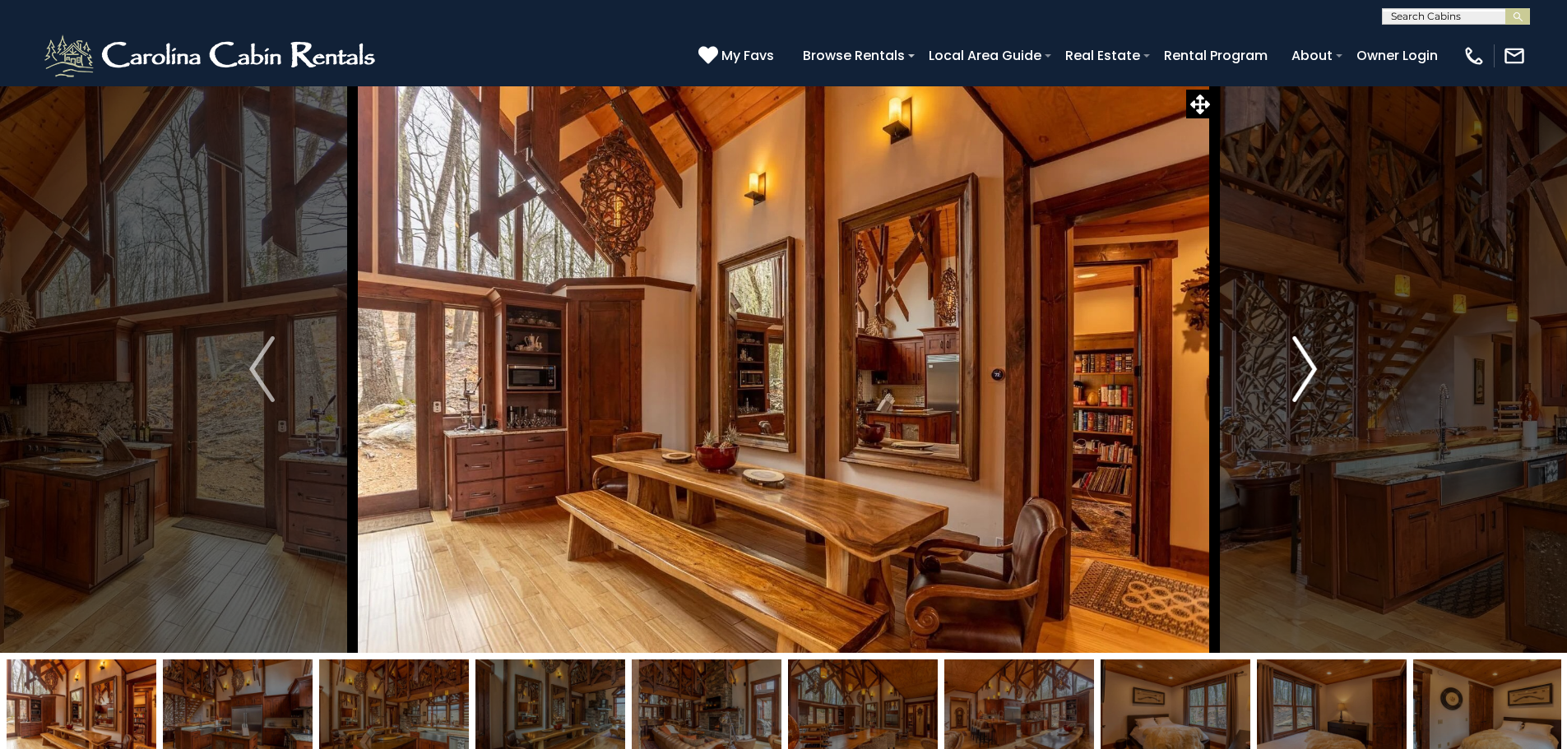
click at [1312, 370] on img "Next" at bounding box center [1304, 369] width 25 height 66
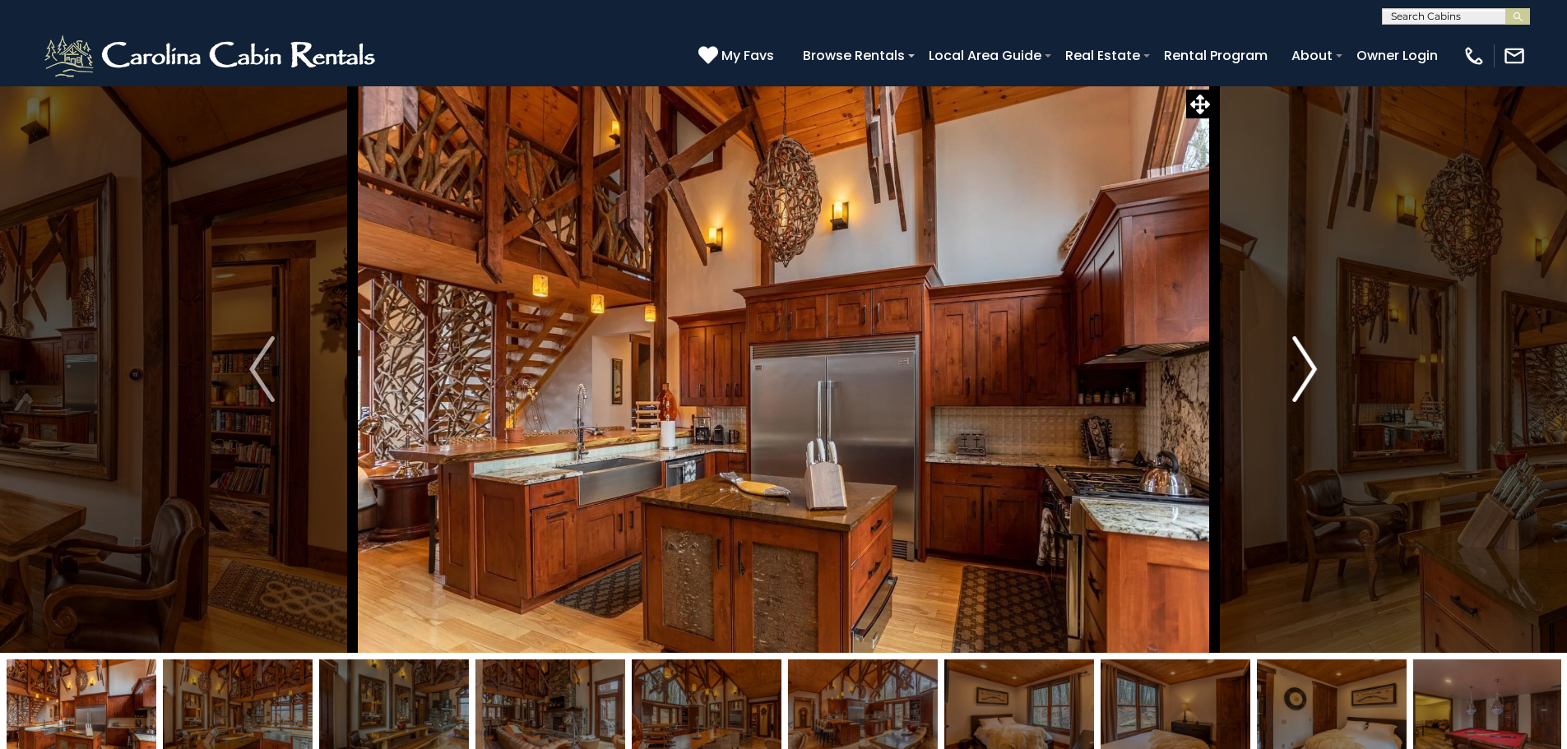
click at [1312, 370] on img "Next" at bounding box center [1304, 369] width 25 height 66
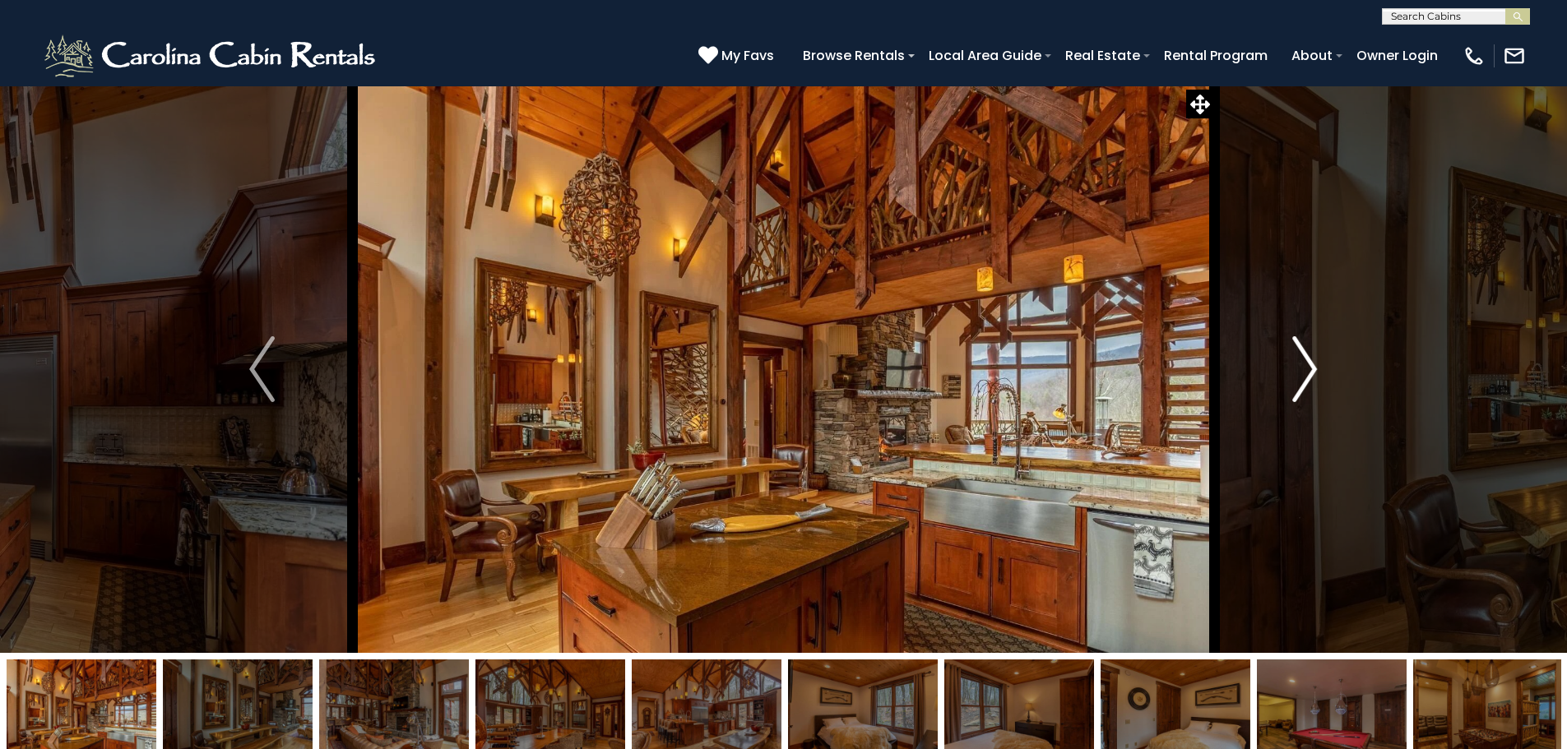
click at [1312, 370] on img "Next" at bounding box center [1304, 369] width 25 height 66
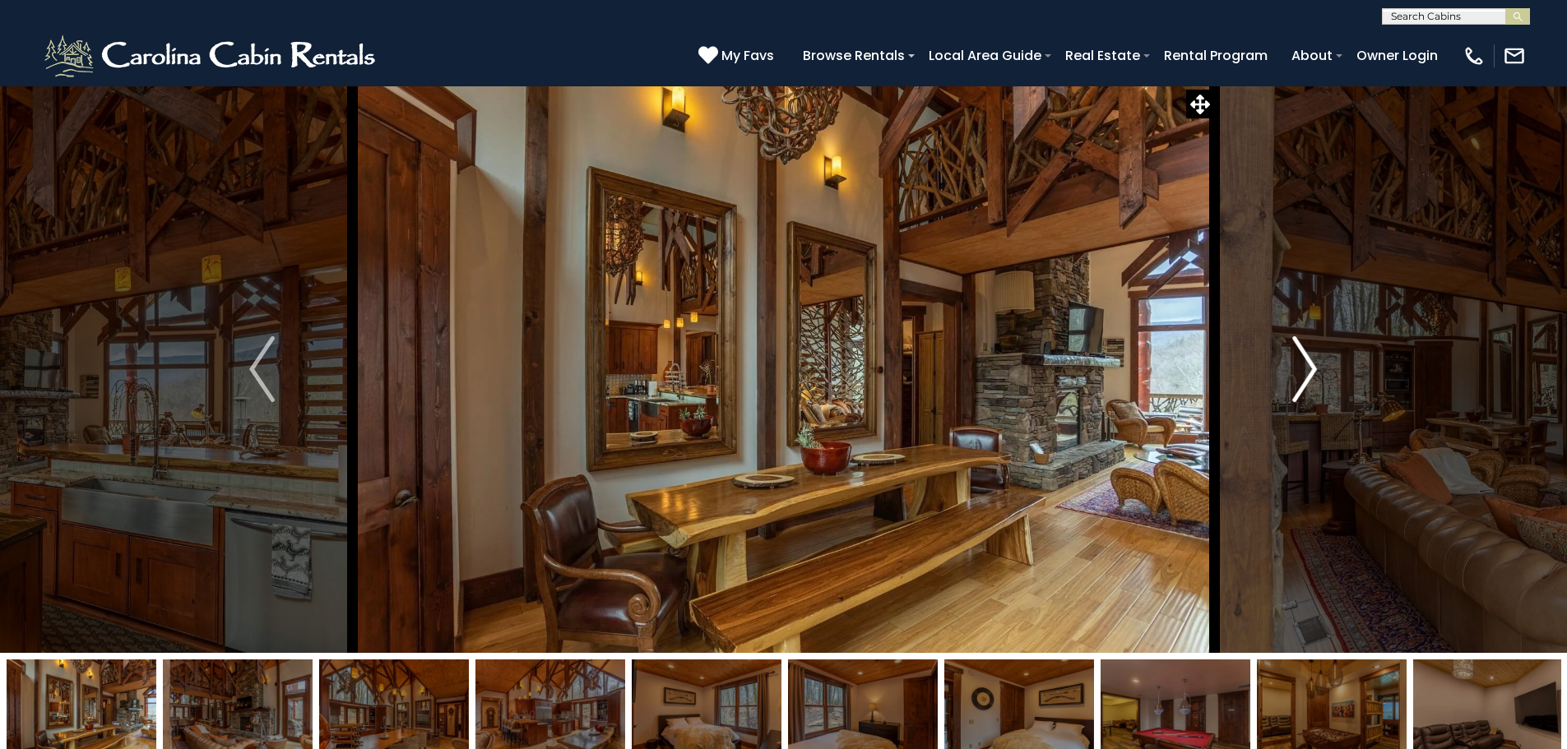
click at [1312, 370] on img "Next" at bounding box center [1304, 369] width 25 height 66
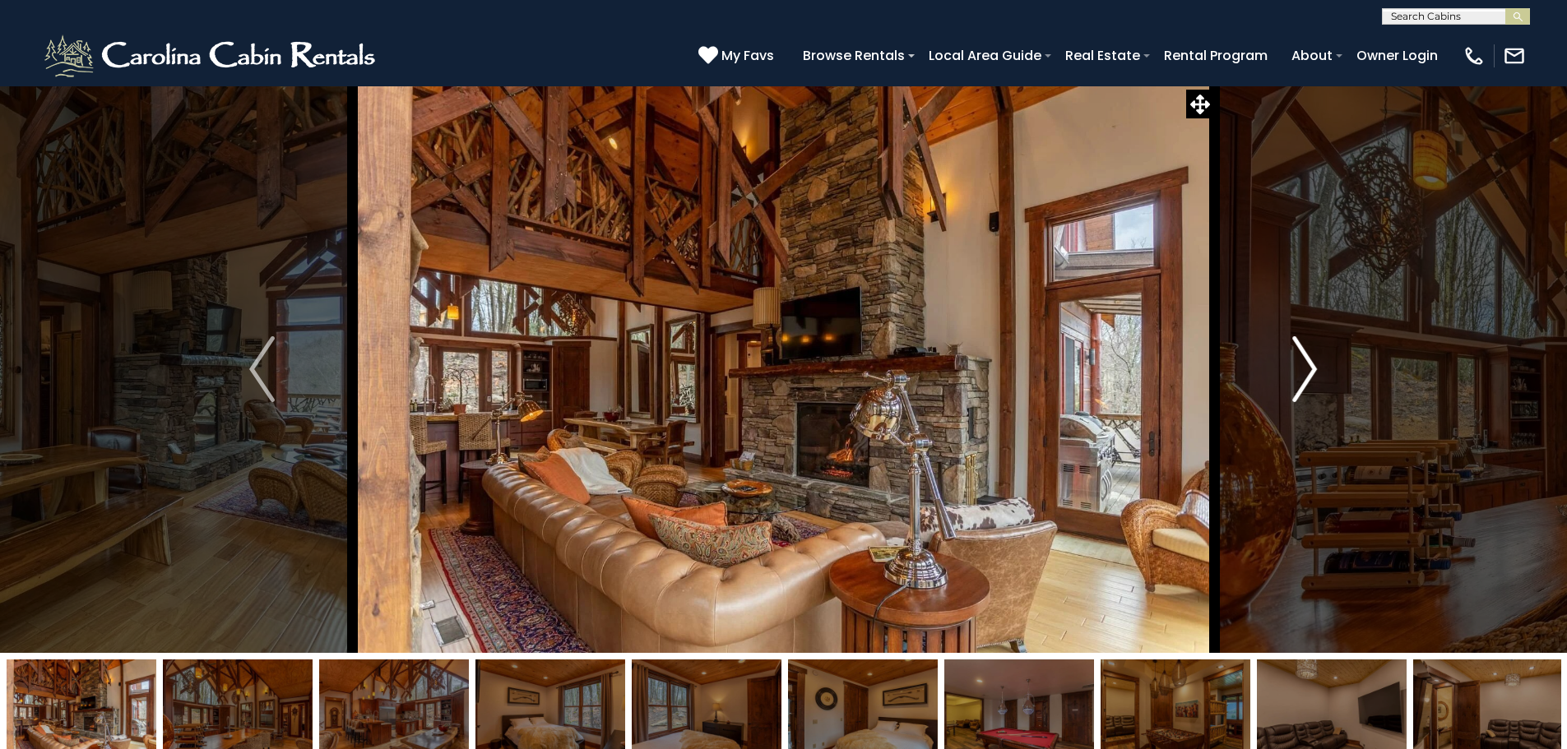
click at [1312, 370] on img "Next" at bounding box center [1304, 369] width 25 height 66
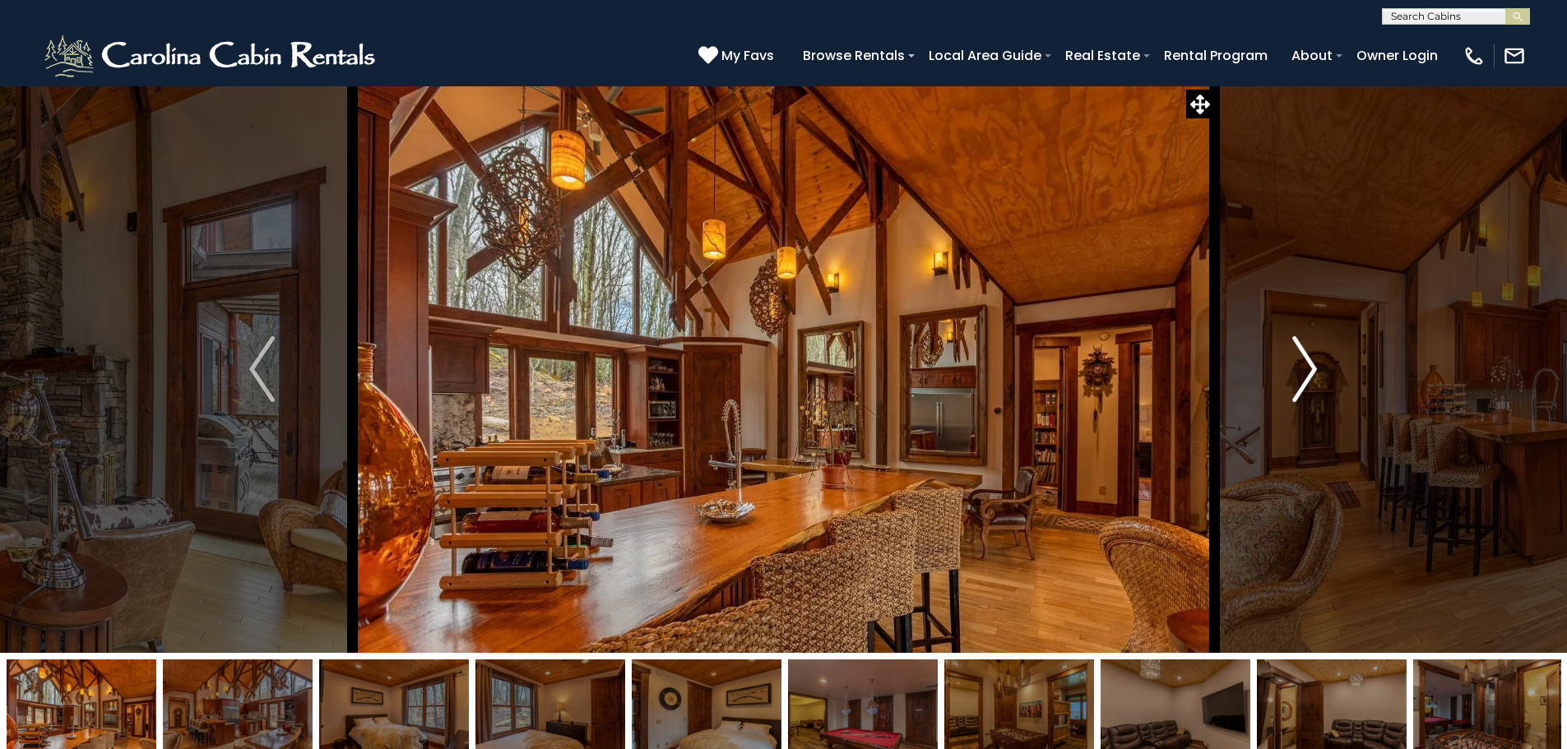
click at [1312, 370] on img "Next" at bounding box center [1304, 369] width 25 height 66
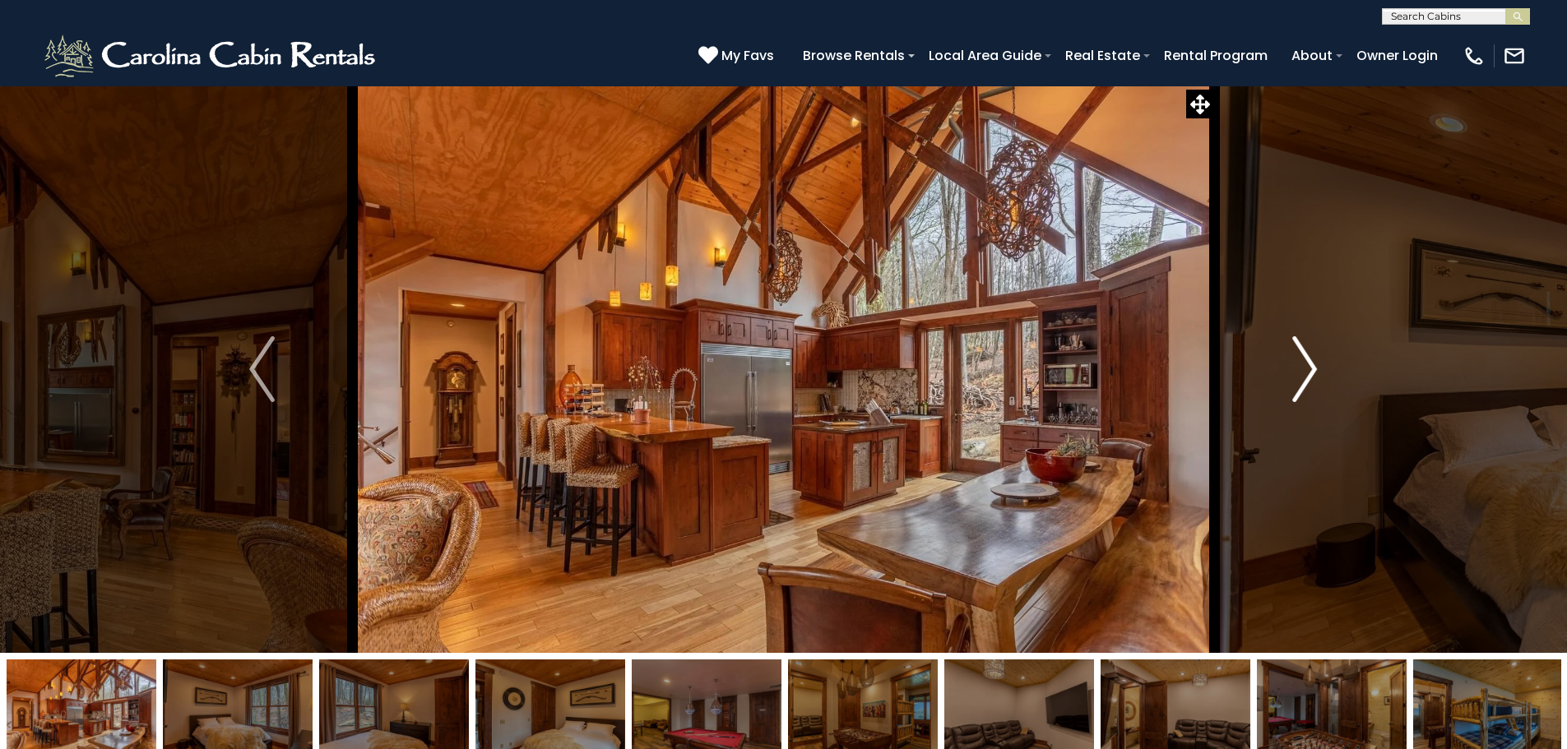
click at [1312, 370] on img "Next" at bounding box center [1304, 369] width 25 height 66
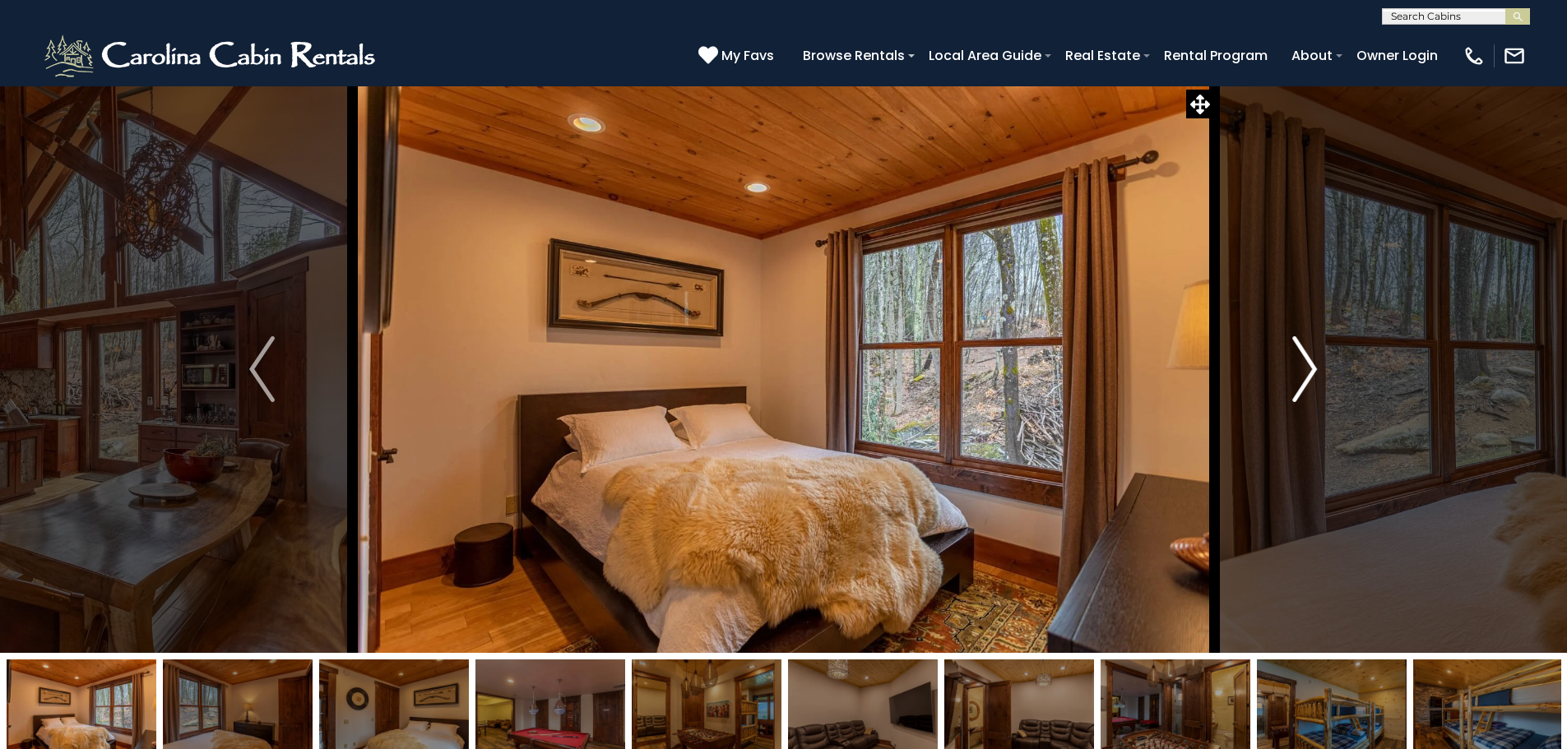
click at [1312, 370] on img "Next" at bounding box center [1304, 369] width 25 height 66
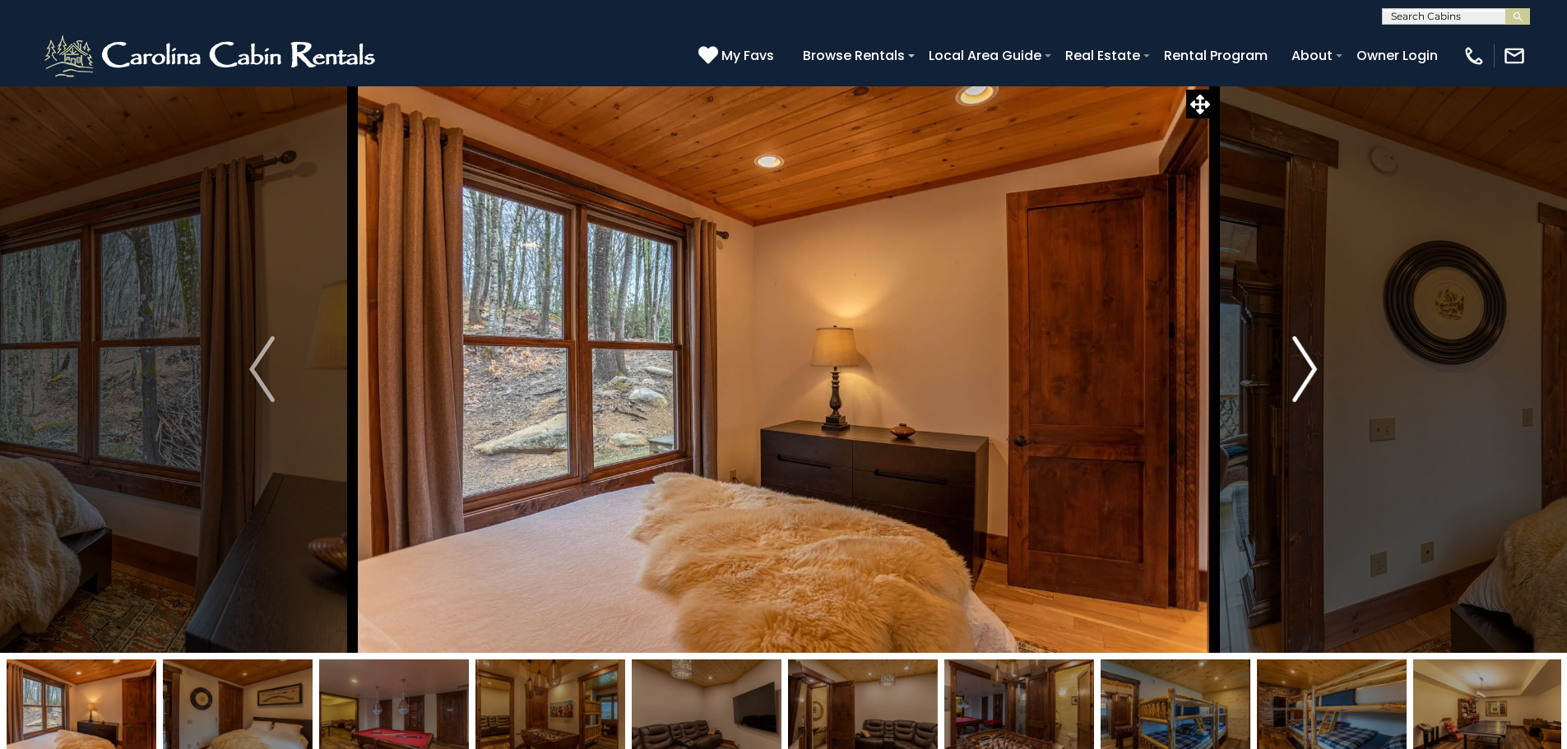
click at [1312, 370] on img "Next" at bounding box center [1304, 369] width 25 height 66
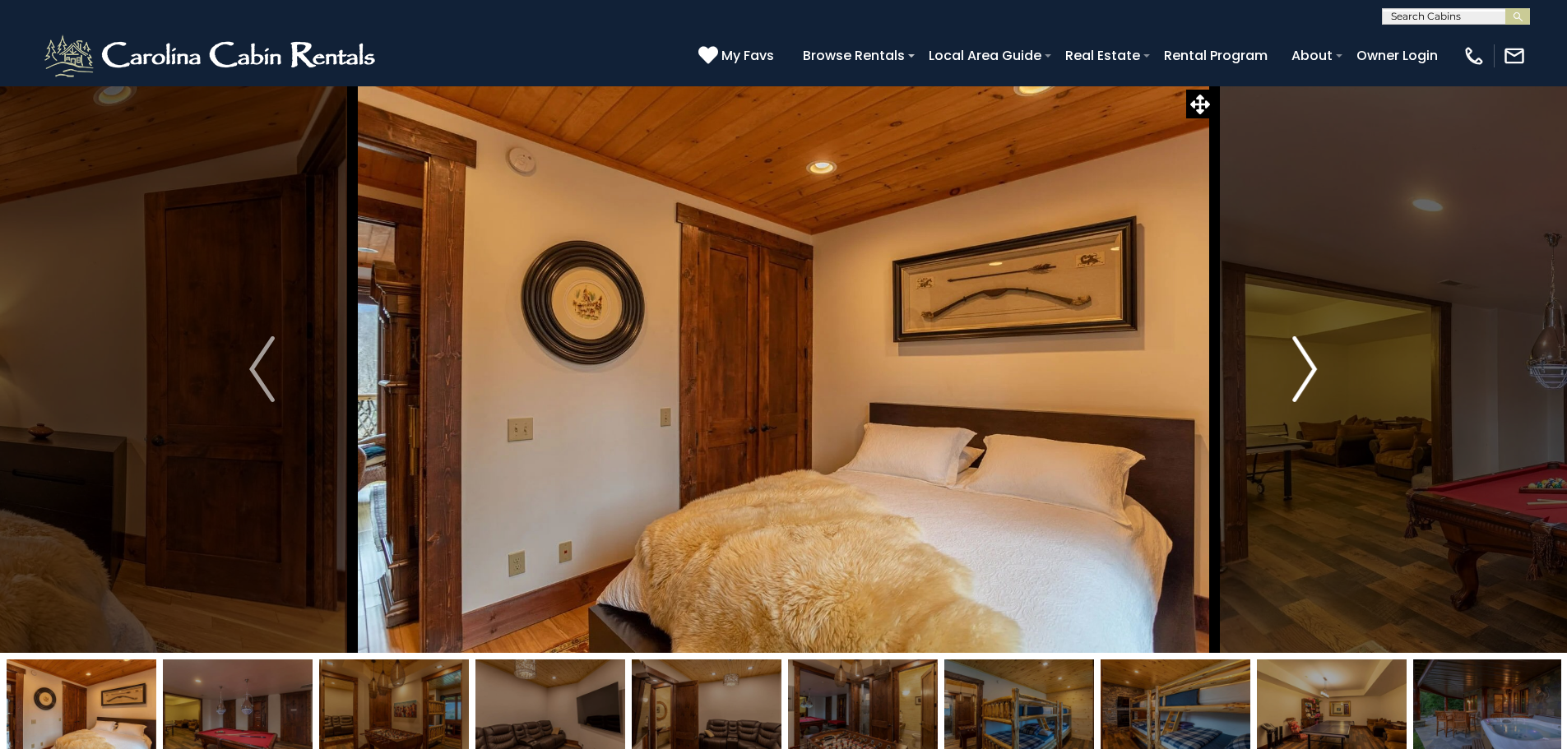
click at [1312, 370] on img "Next" at bounding box center [1304, 369] width 25 height 66
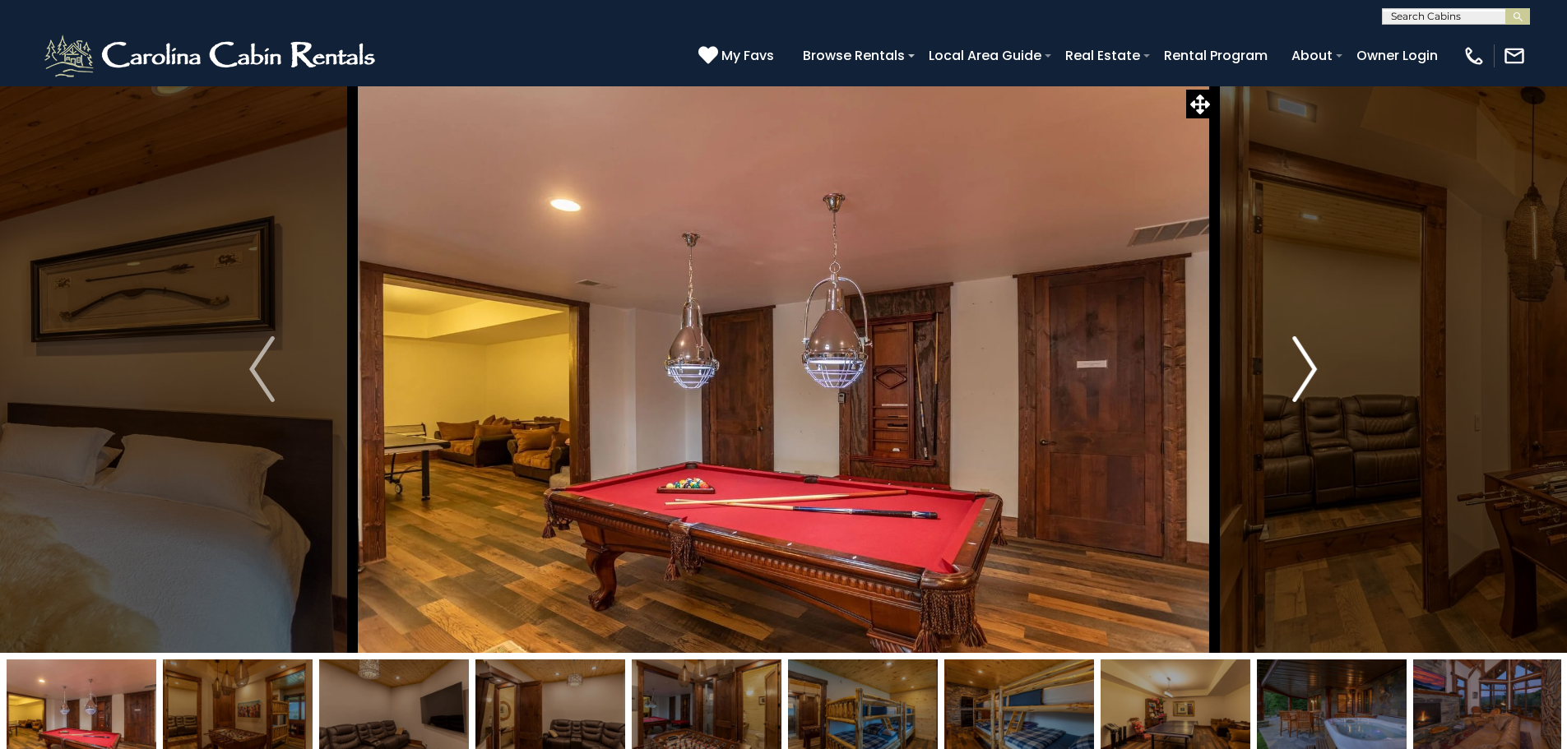
click at [1312, 370] on img "Next" at bounding box center [1304, 369] width 25 height 66
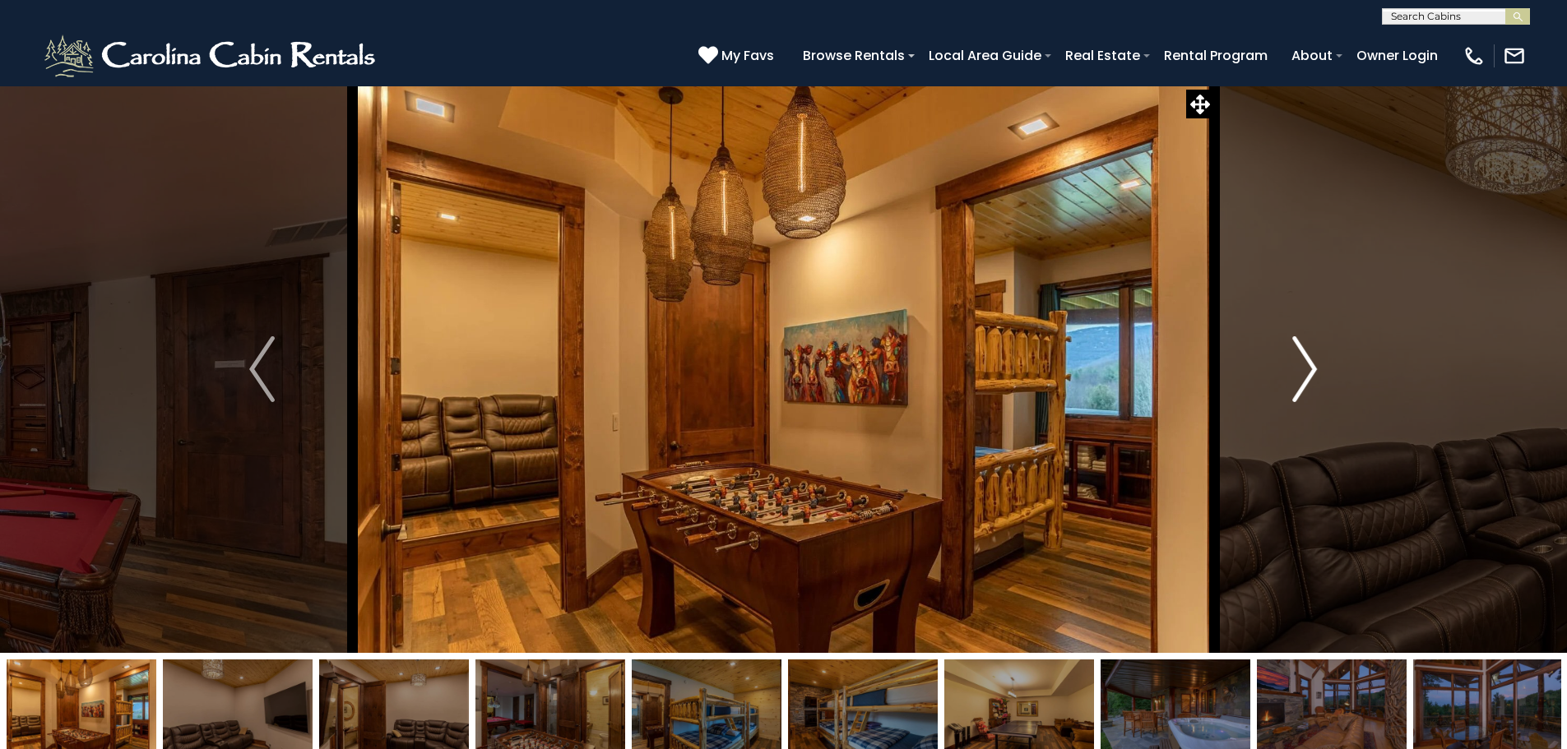
click at [1312, 370] on img "Next" at bounding box center [1304, 369] width 25 height 66
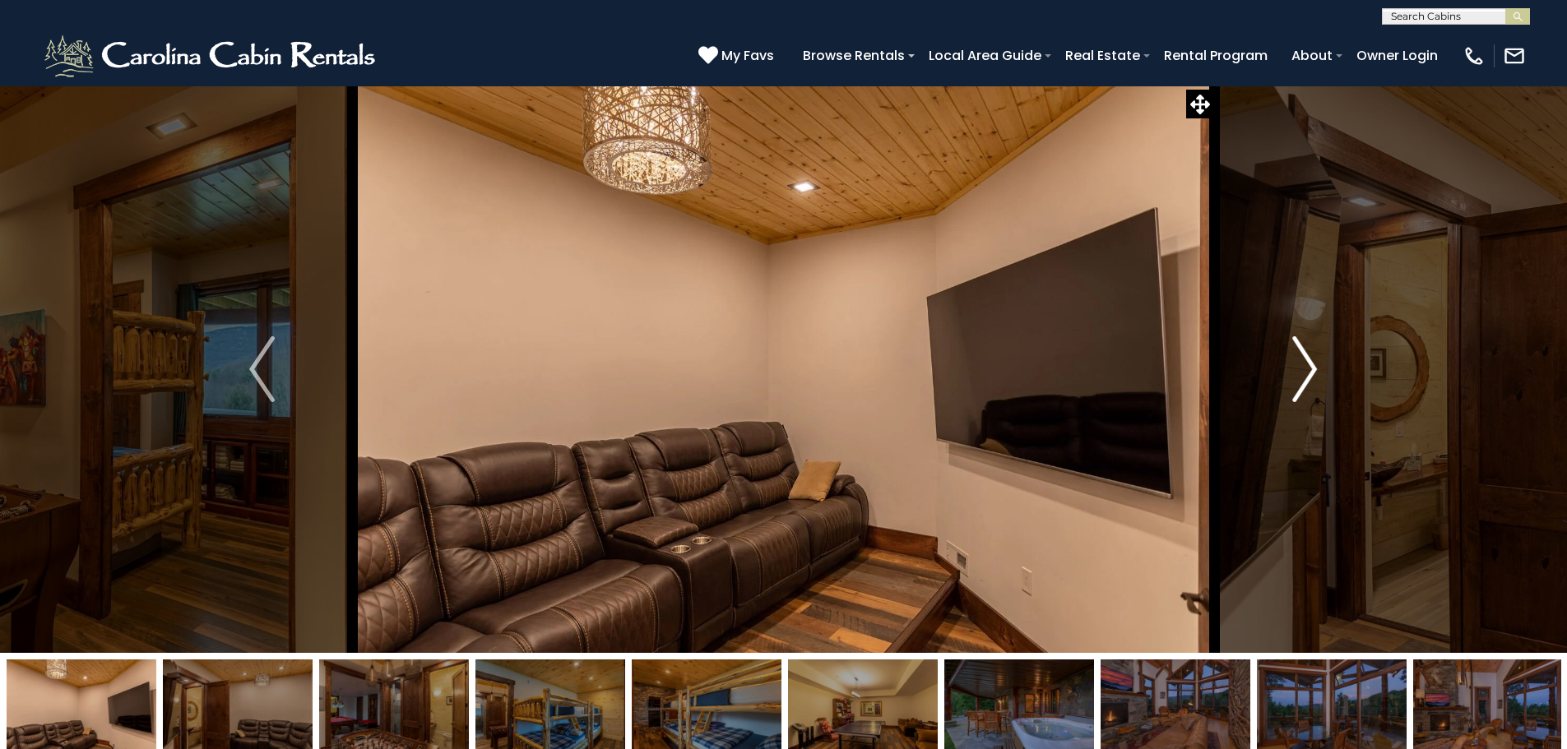
click at [1312, 370] on img "Next" at bounding box center [1304, 369] width 25 height 66
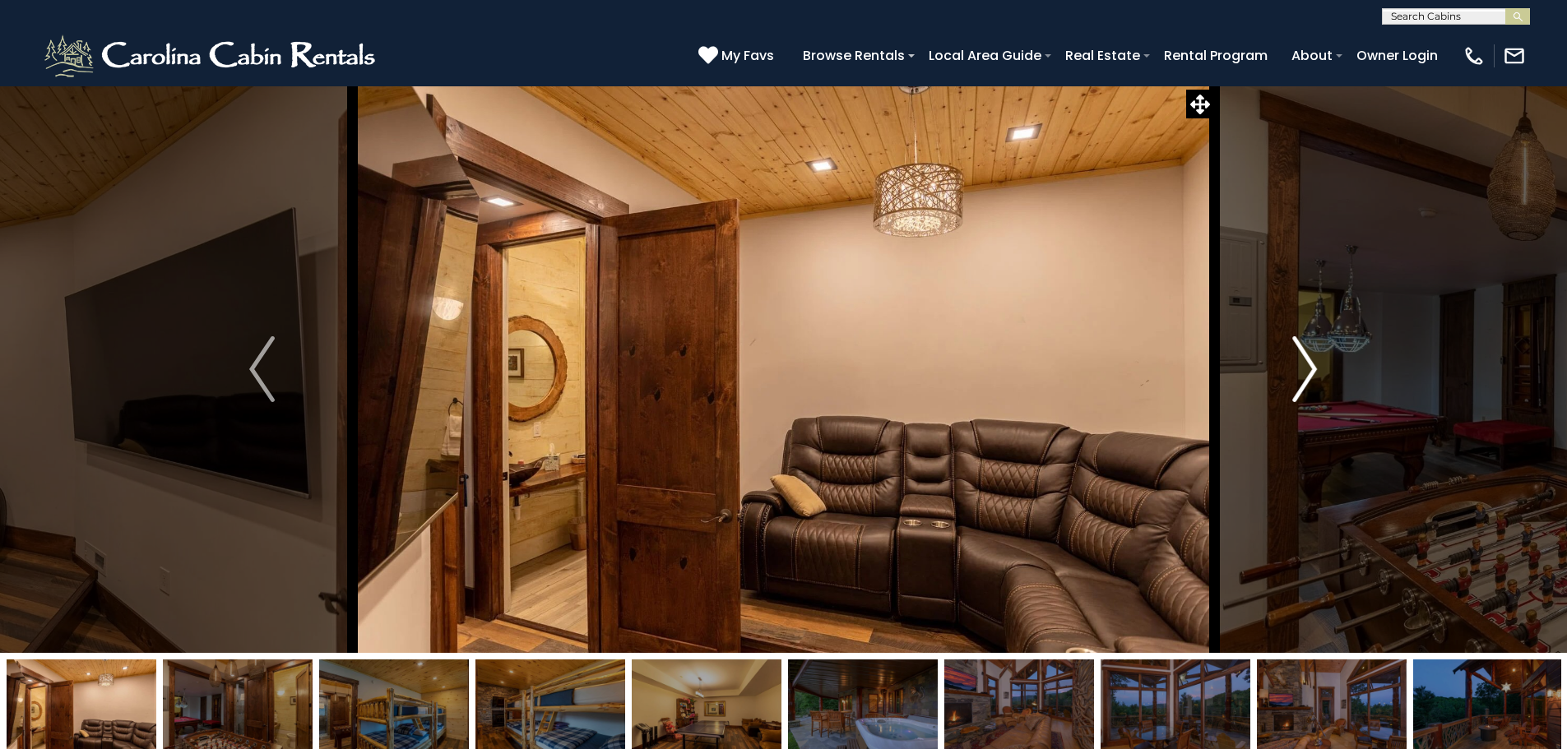
click at [1312, 370] on img "Next" at bounding box center [1304, 369] width 25 height 66
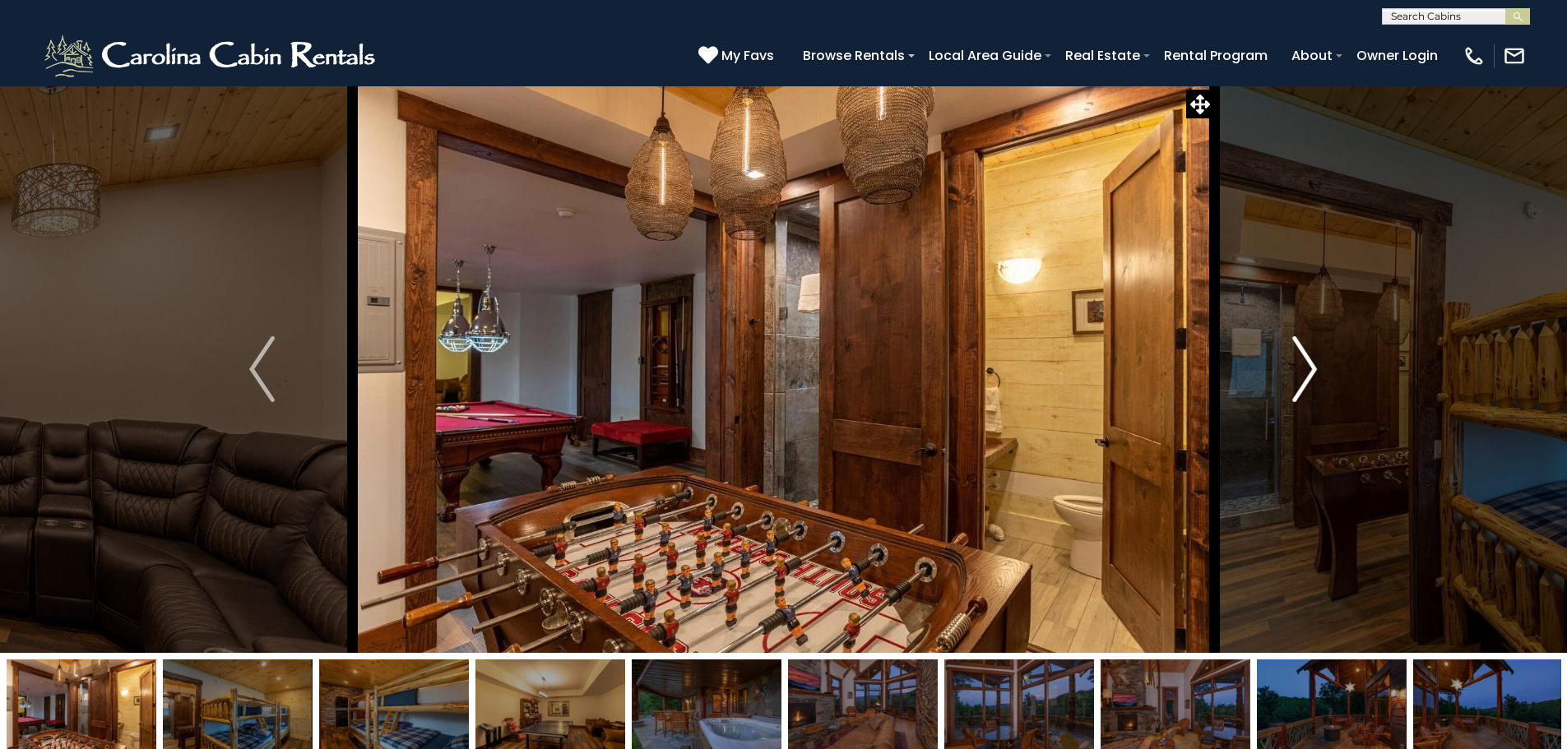
click at [1312, 370] on img "Next" at bounding box center [1304, 369] width 25 height 66
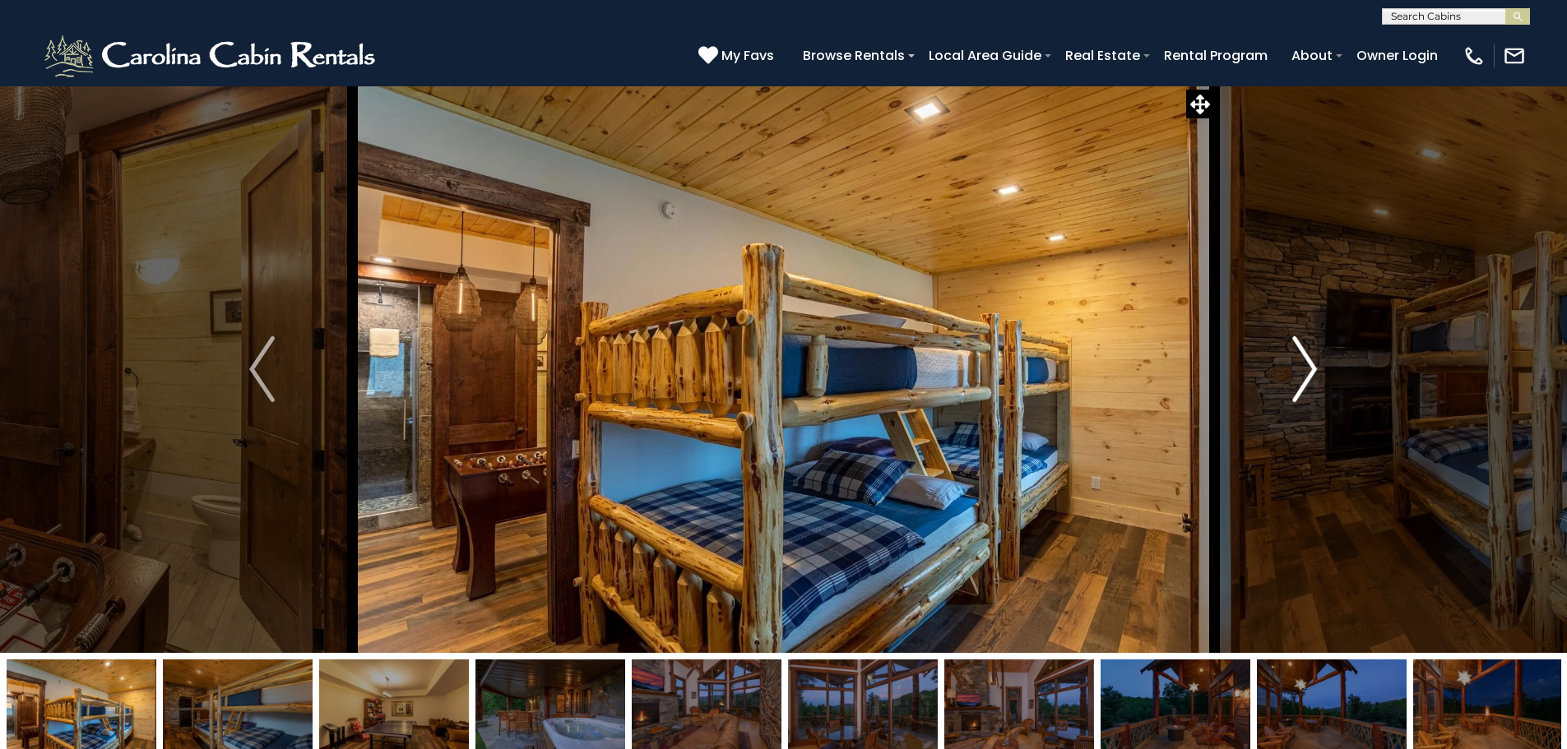
click at [1312, 370] on img "Next" at bounding box center [1304, 369] width 25 height 66
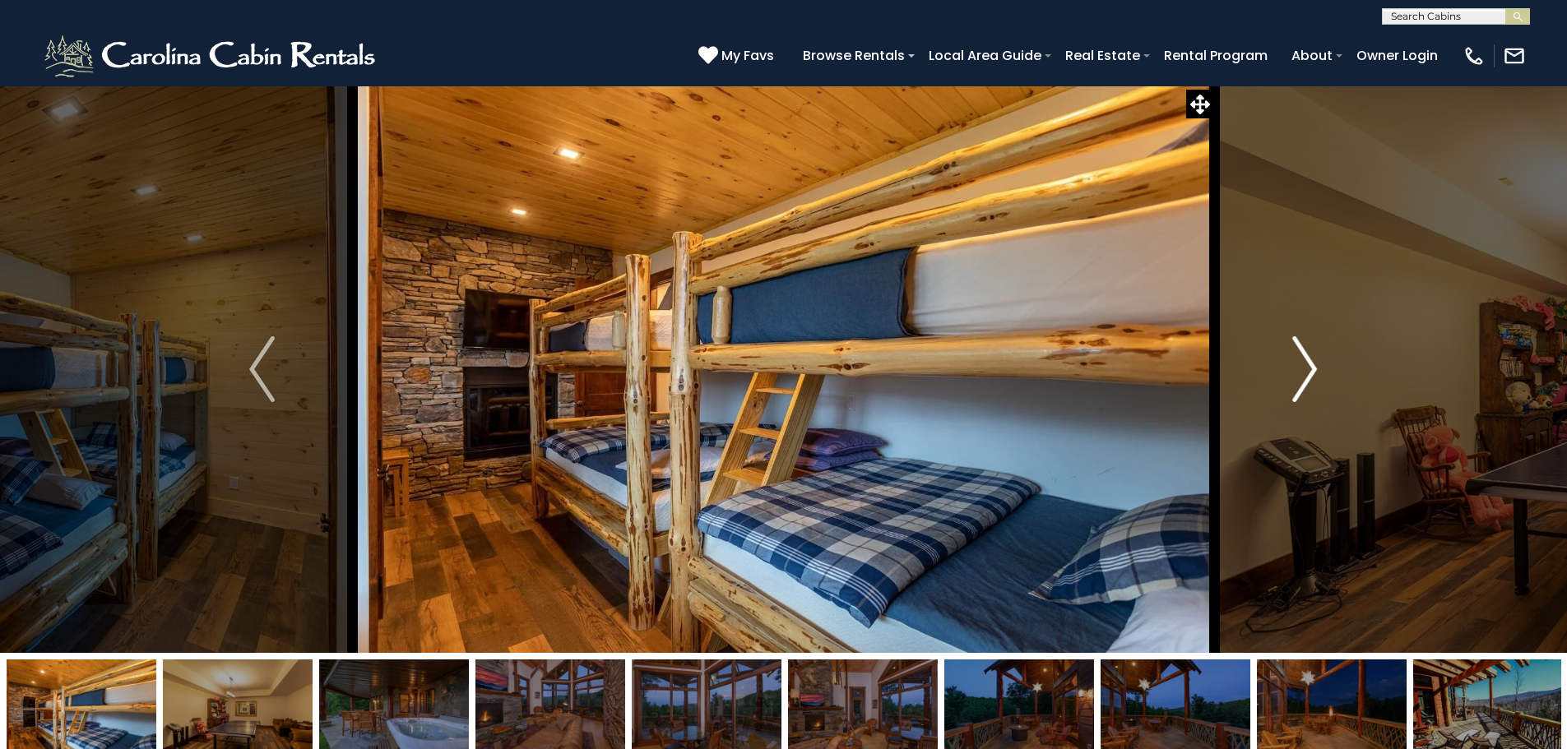
click at [1312, 370] on img "Next" at bounding box center [1304, 369] width 25 height 66
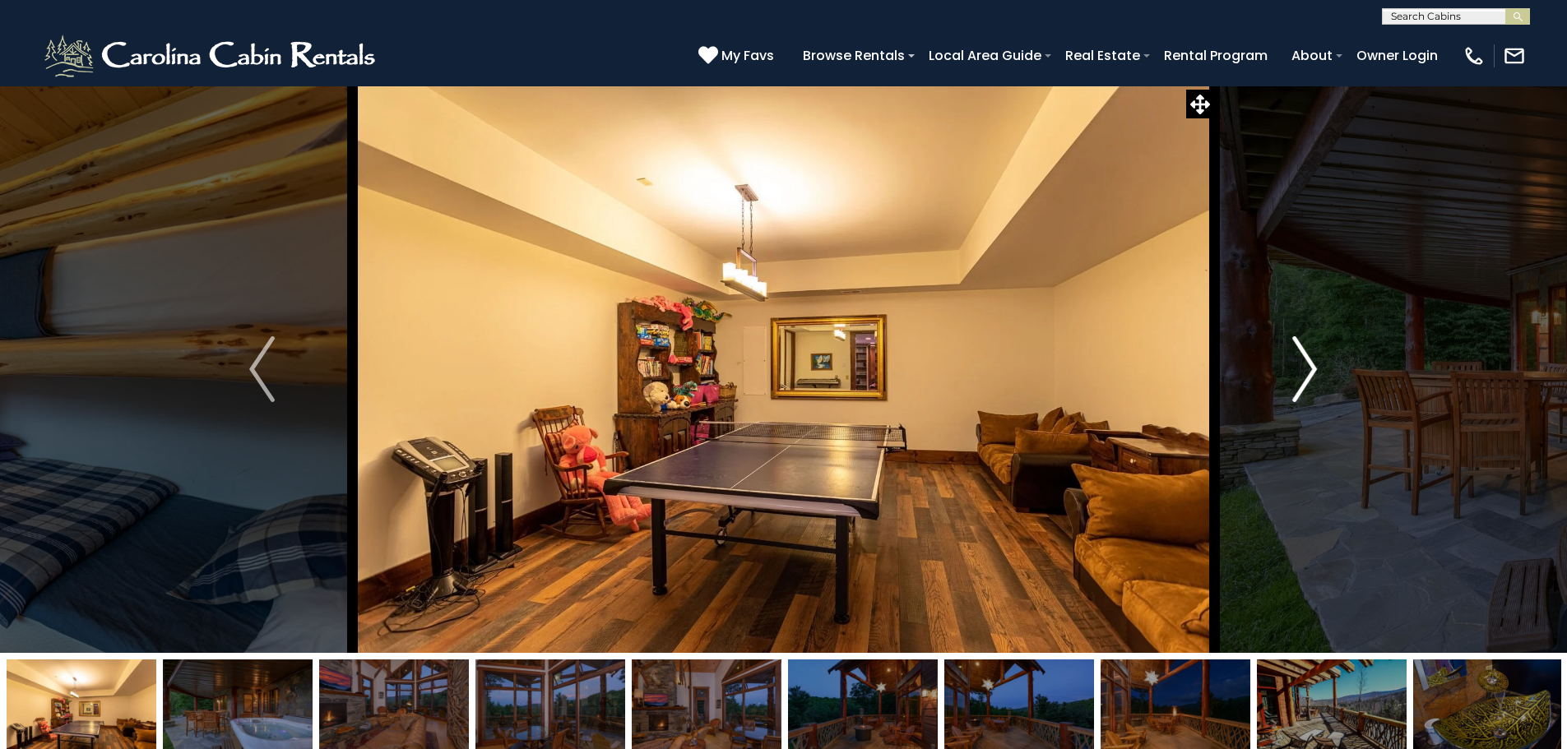
click at [1312, 370] on img "Next" at bounding box center [1304, 369] width 25 height 66
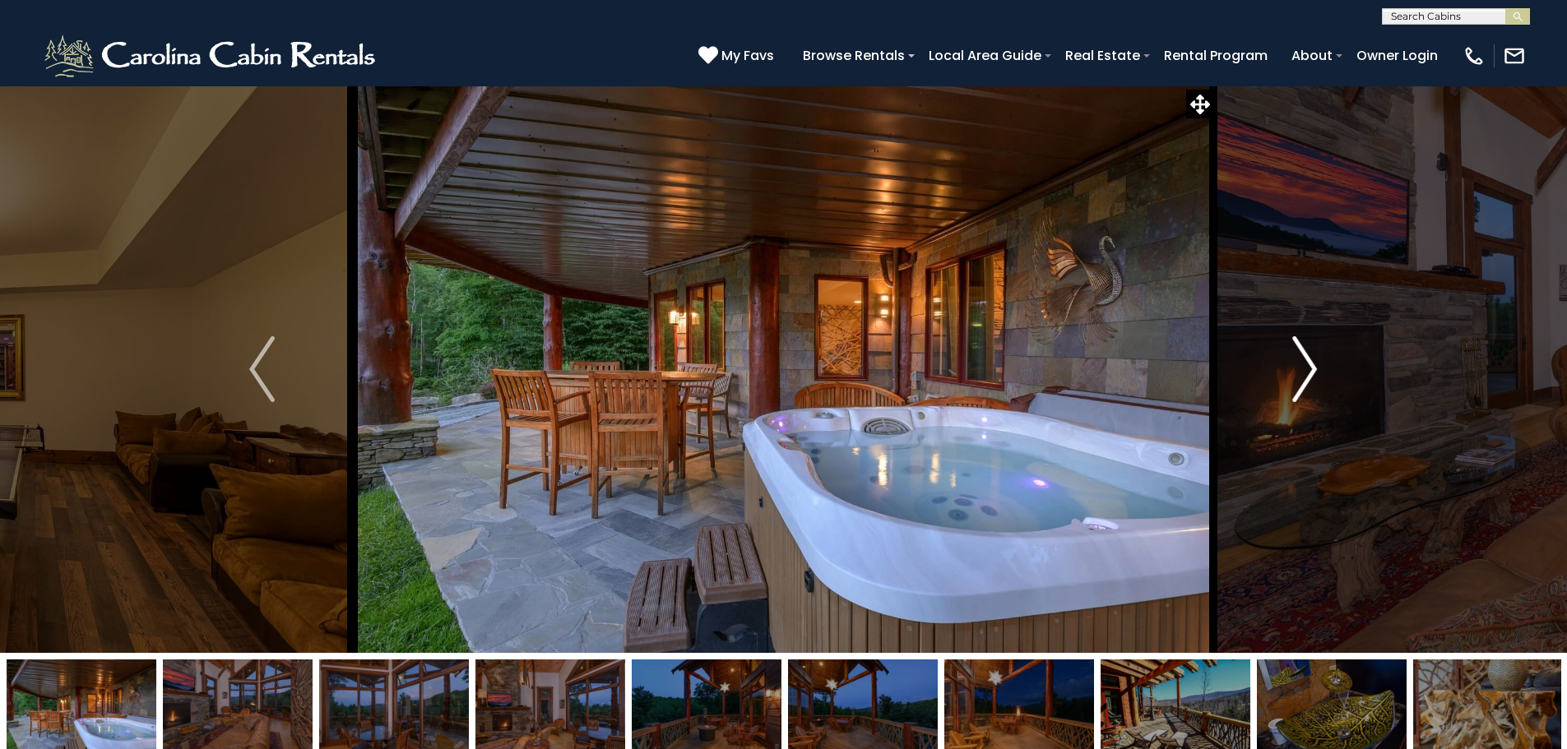
click at [1312, 370] on img "Next" at bounding box center [1304, 369] width 25 height 66
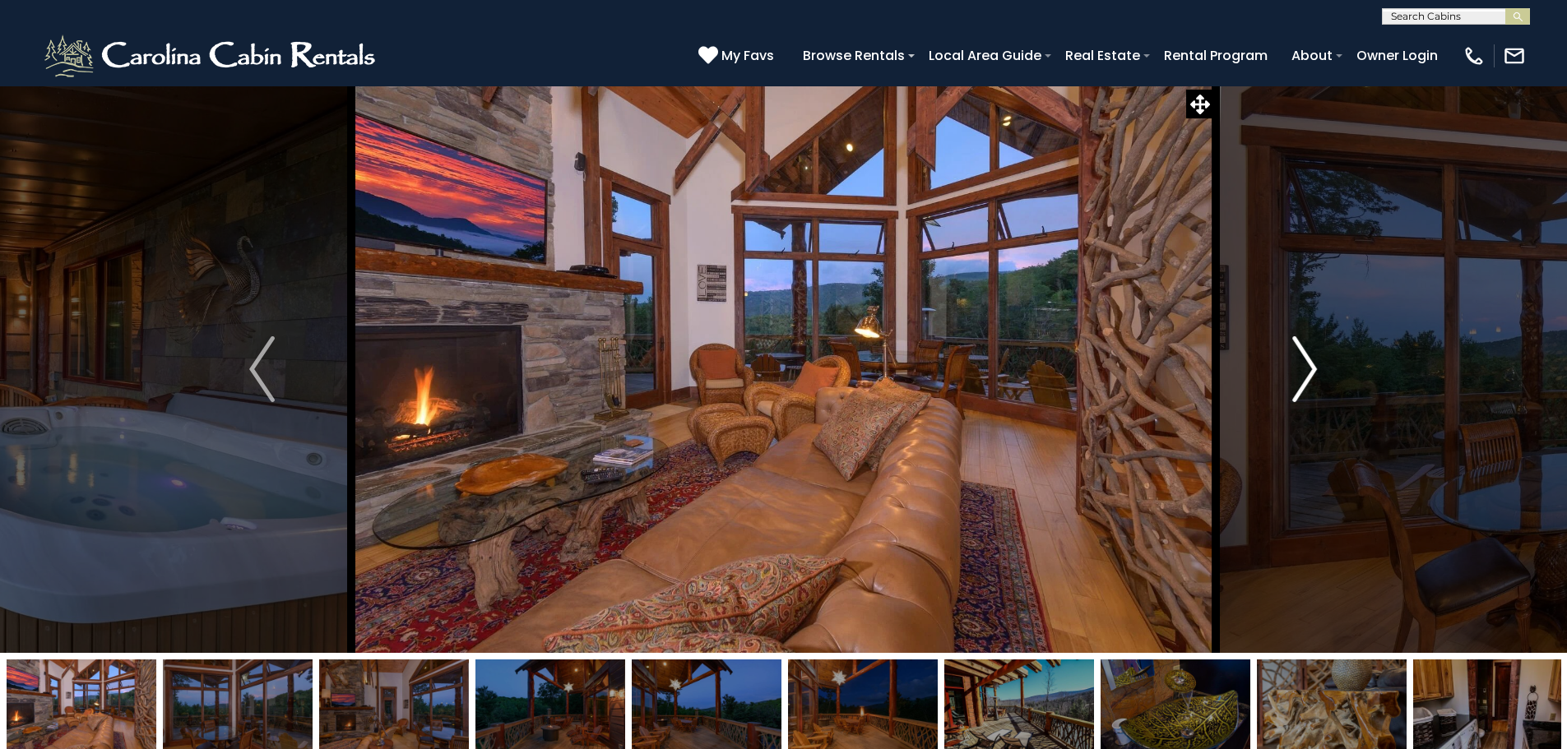
click at [1312, 370] on img "Next" at bounding box center [1304, 369] width 25 height 66
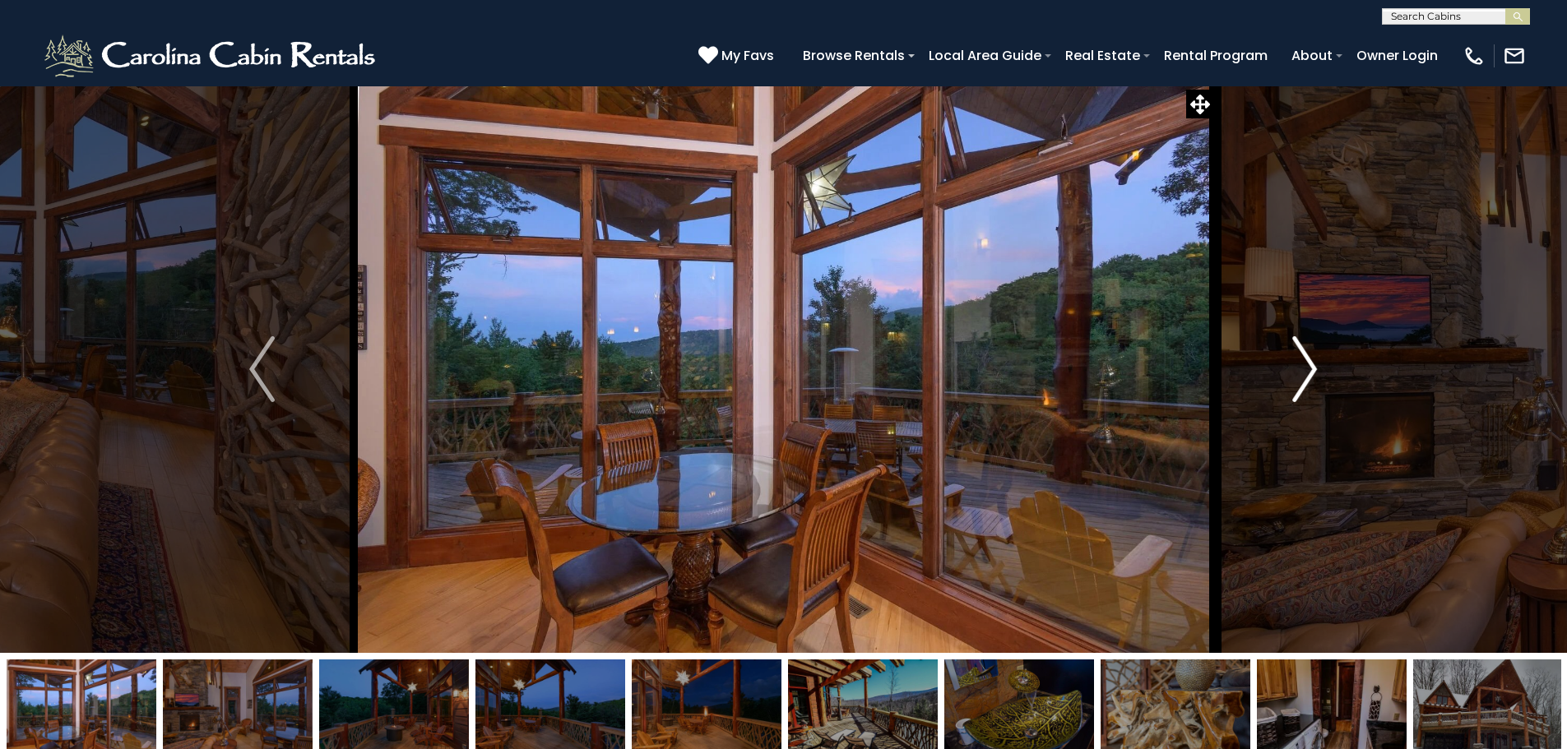
click at [1312, 370] on img "Next" at bounding box center [1304, 369] width 25 height 66
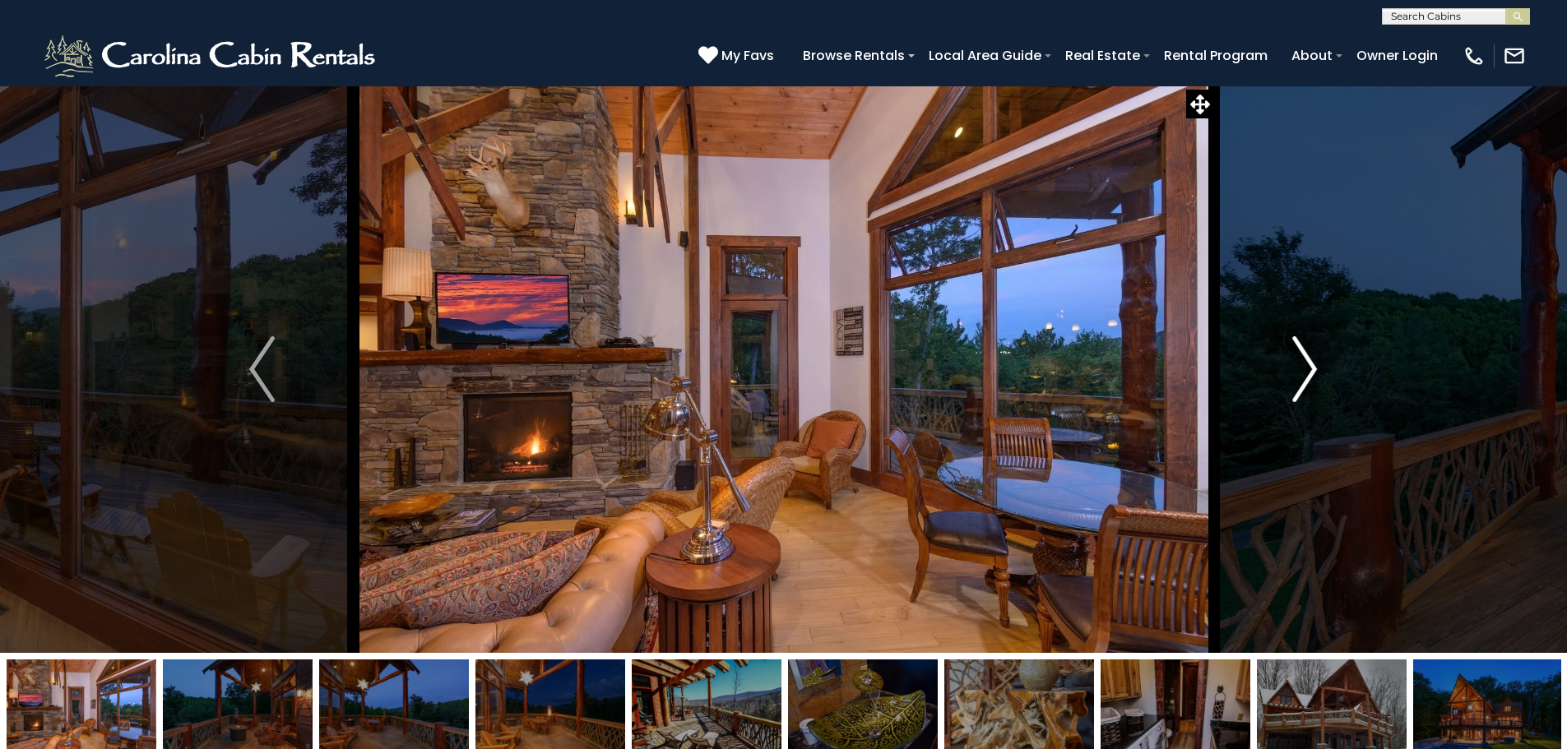
click at [1312, 370] on img "Next" at bounding box center [1304, 369] width 25 height 66
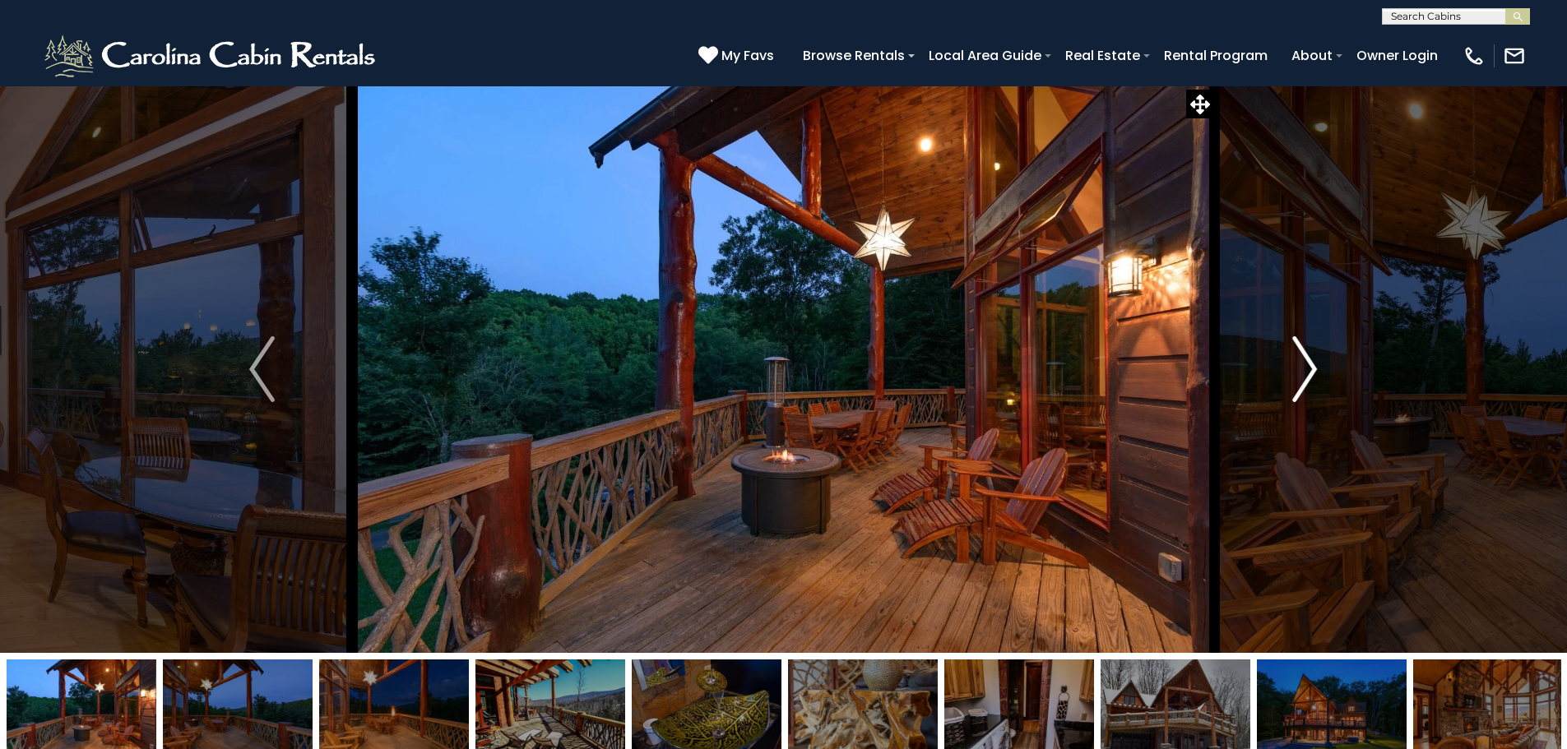
click at [1312, 370] on img "Next" at bounding box center [1304, 369] width 25 height 66
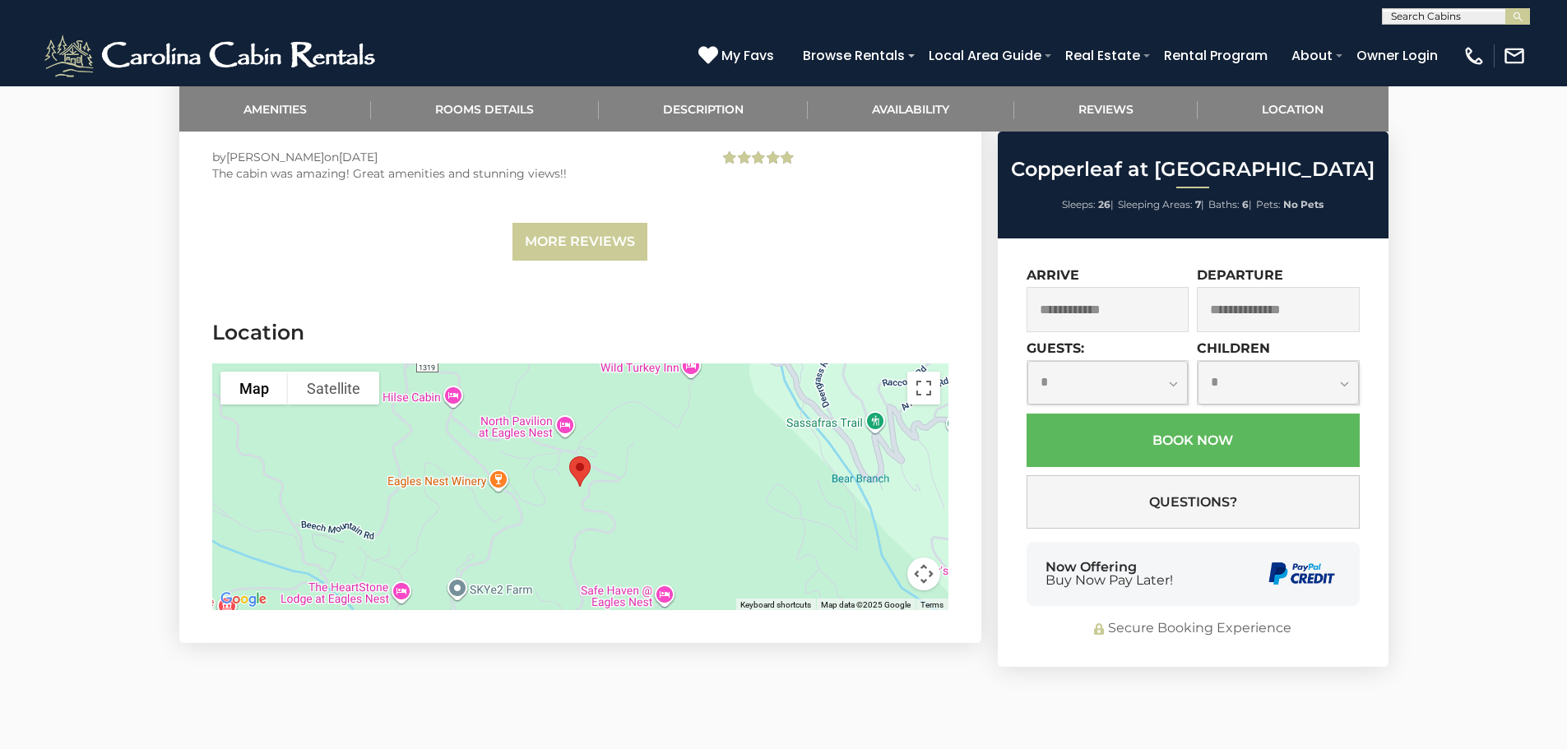
scroll to position [4935, 0]
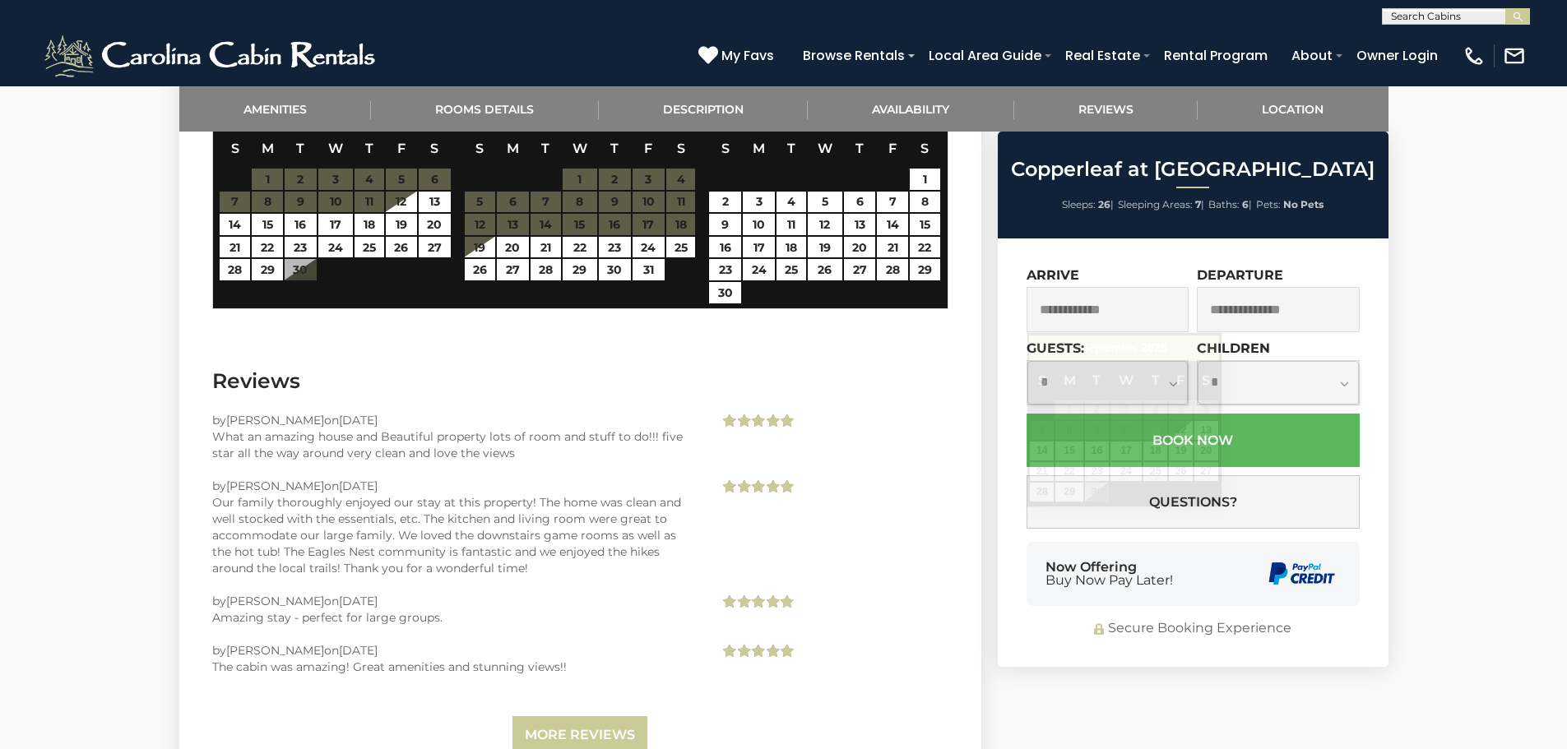
click at [1135, 321] on input "text" at bounding box center [1108, 309] width 163 height 45
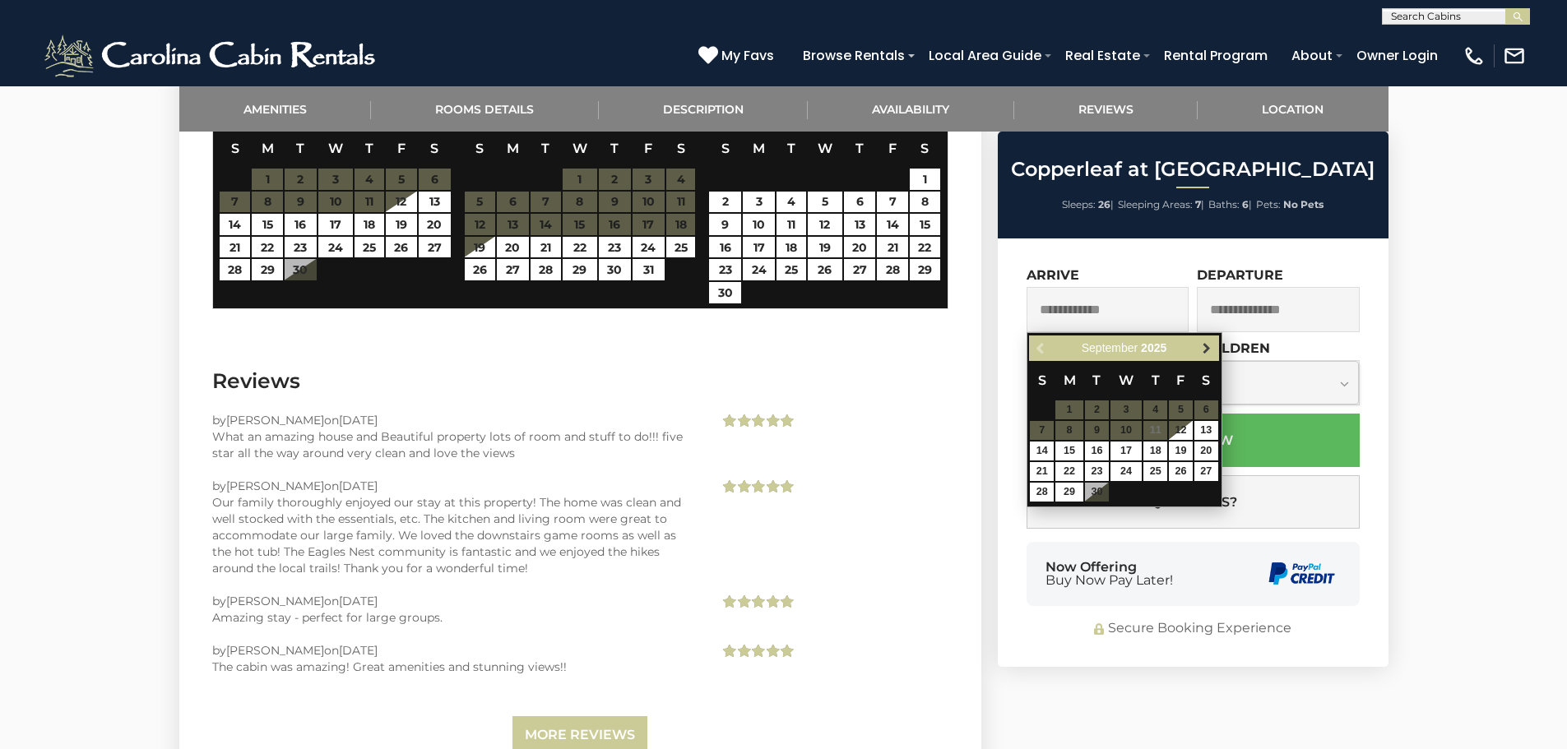
click at [1203, 350] on span "Next" at bounding box center [1206, 348] width 13 height 13
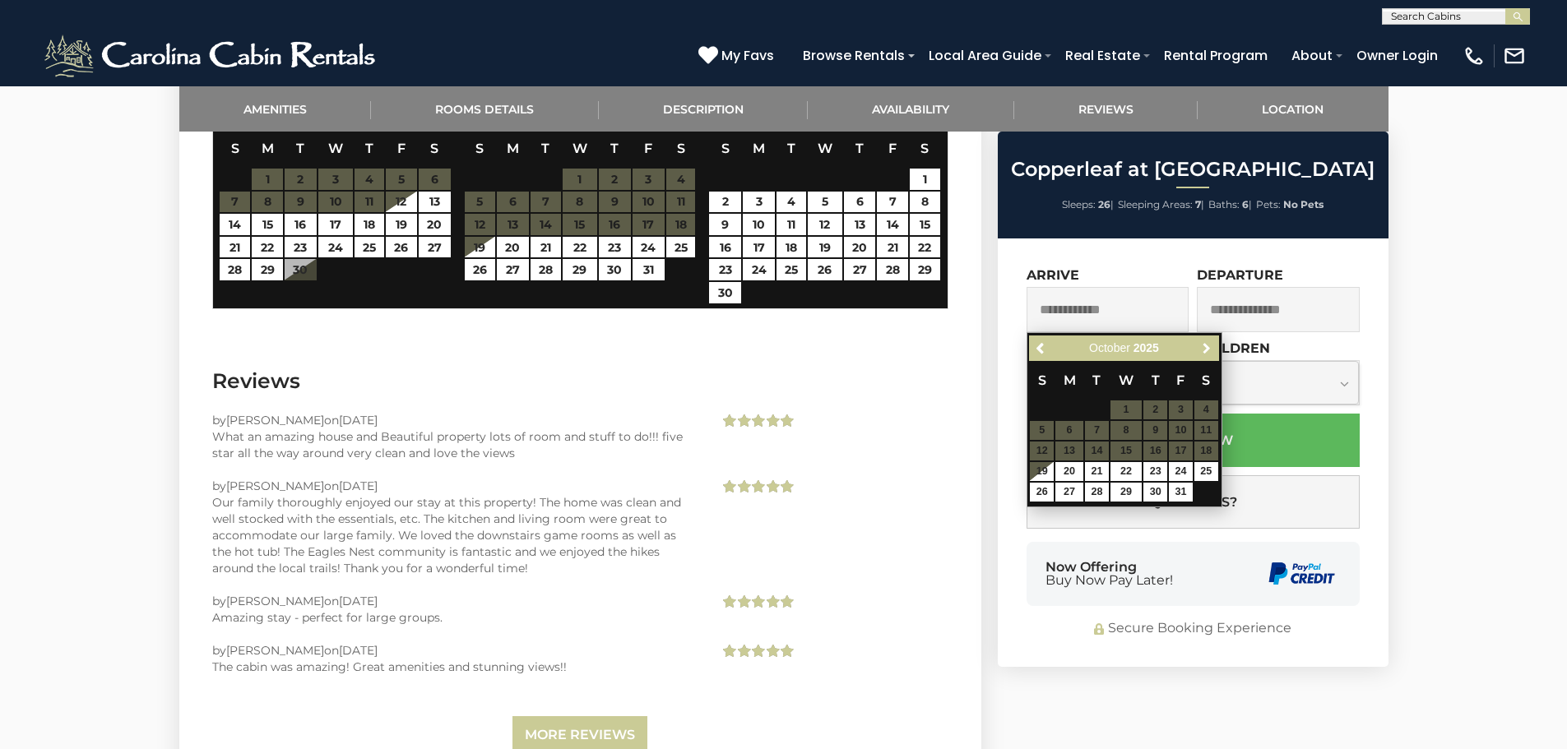
click at [1203, 350] on span "Next" at bounding box center [1206, 348] width 13 height 13
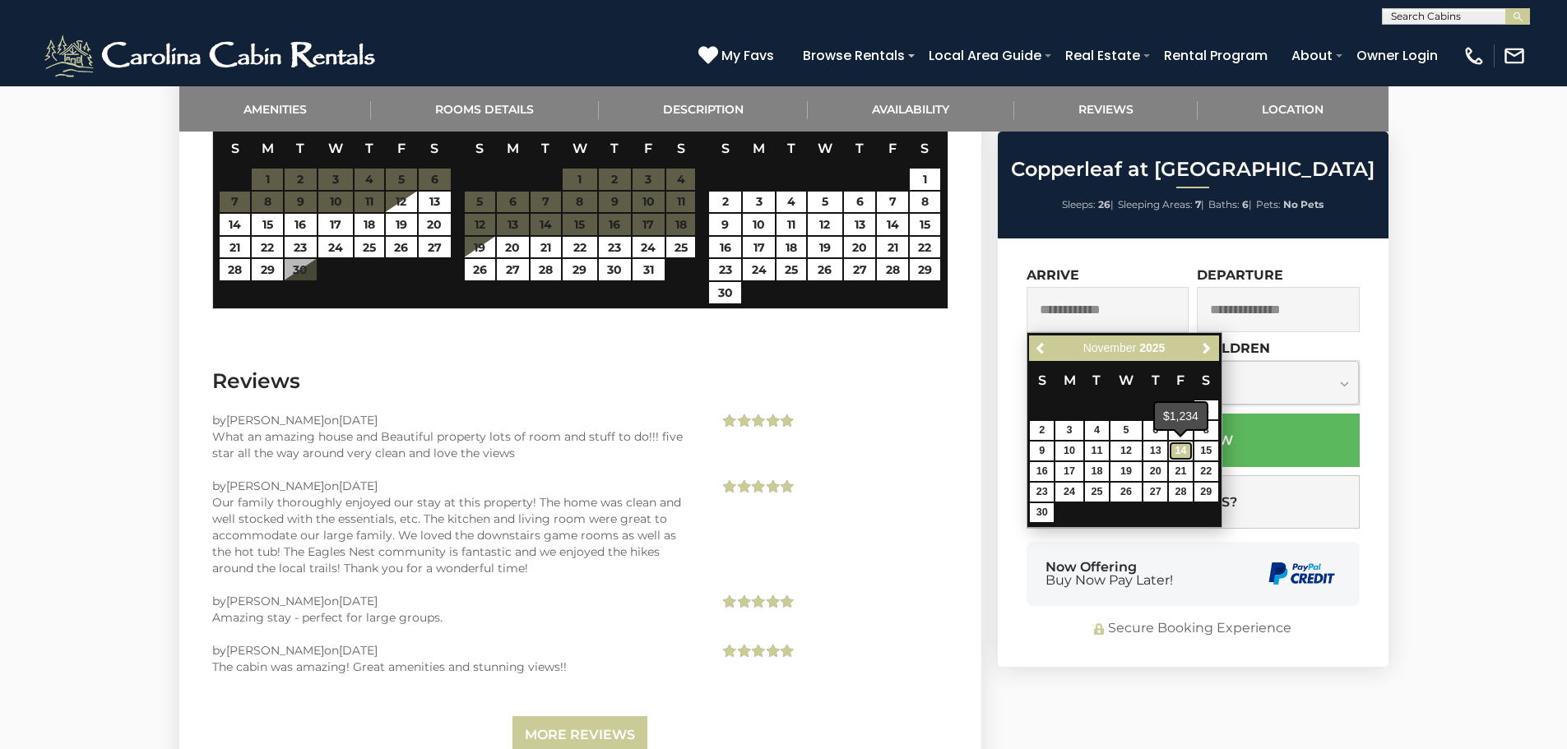
click at [1181, 452] on link "14" at bounding box center [1181, 451] width 24 height 19
type input "**********"
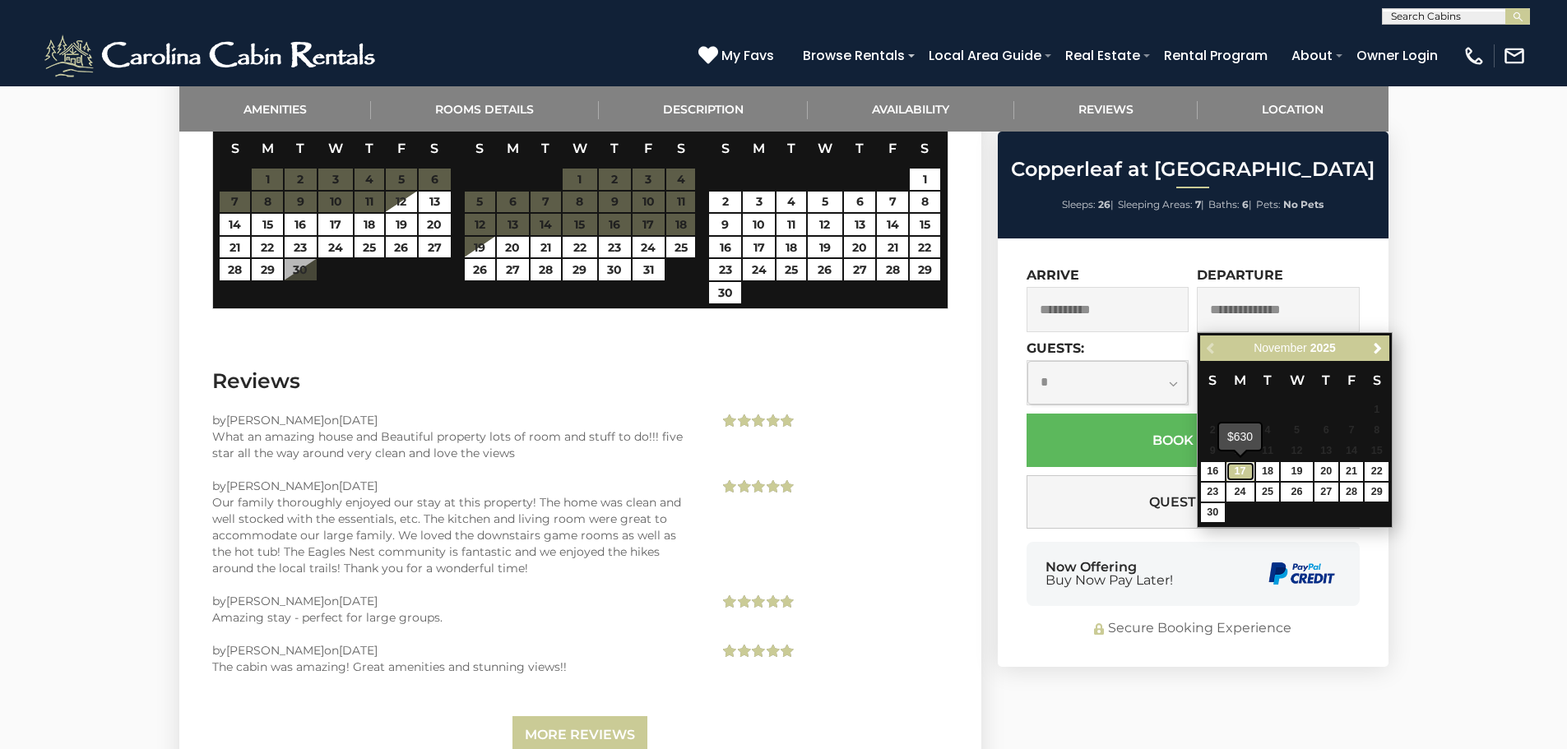
click at [1243, 474] on link "17" at bounding box center [1240, 471] width 28 height 19
type input "**********"
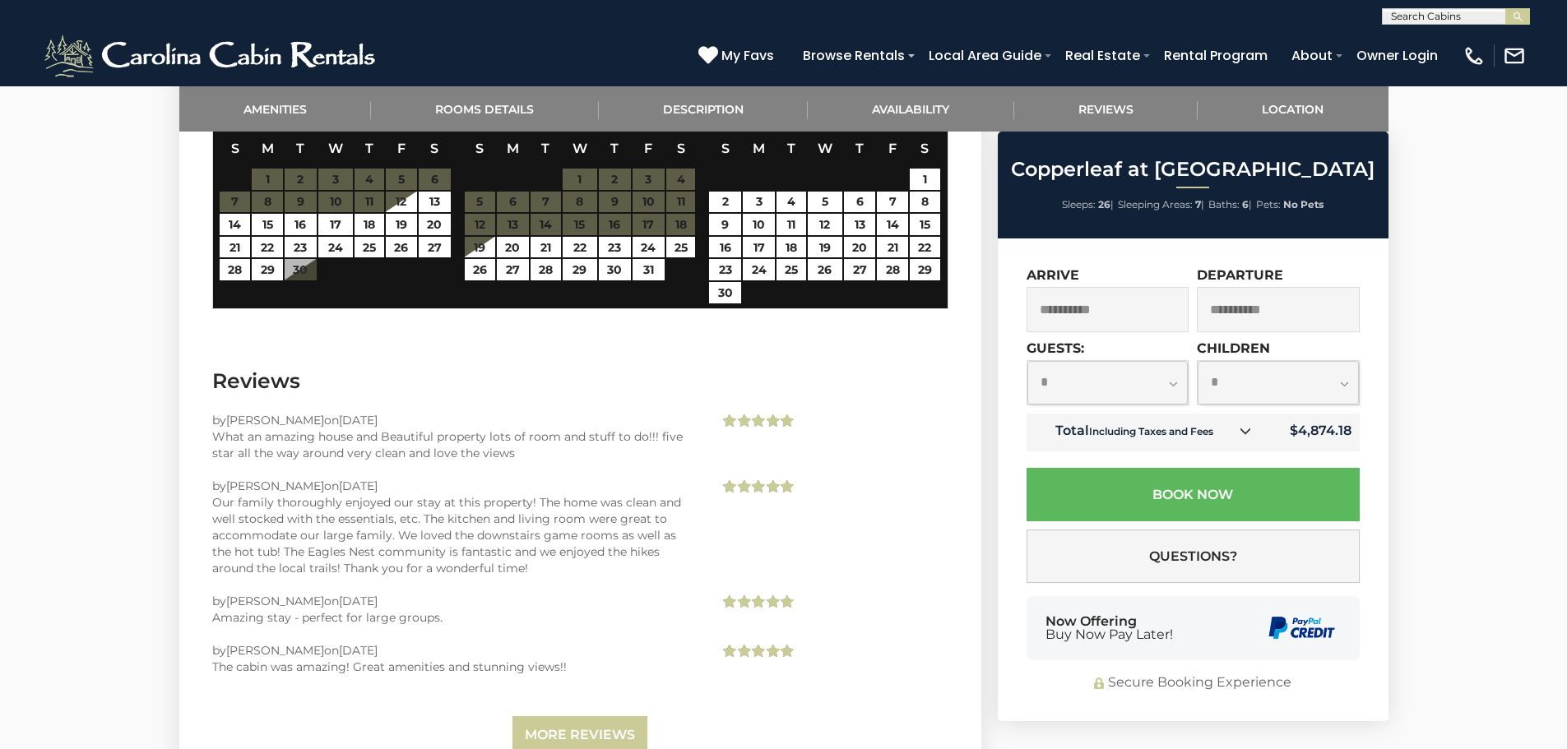
click at [1172, 383] on select "**********" at bounding box center [1107, 383] width 161 height 44
select select "**"
click at [1027, 361] on select "**********" at bounding box center [1107, 383] width 161 height 44
